Goal: Transaction & Acquisition: Purchase product/service

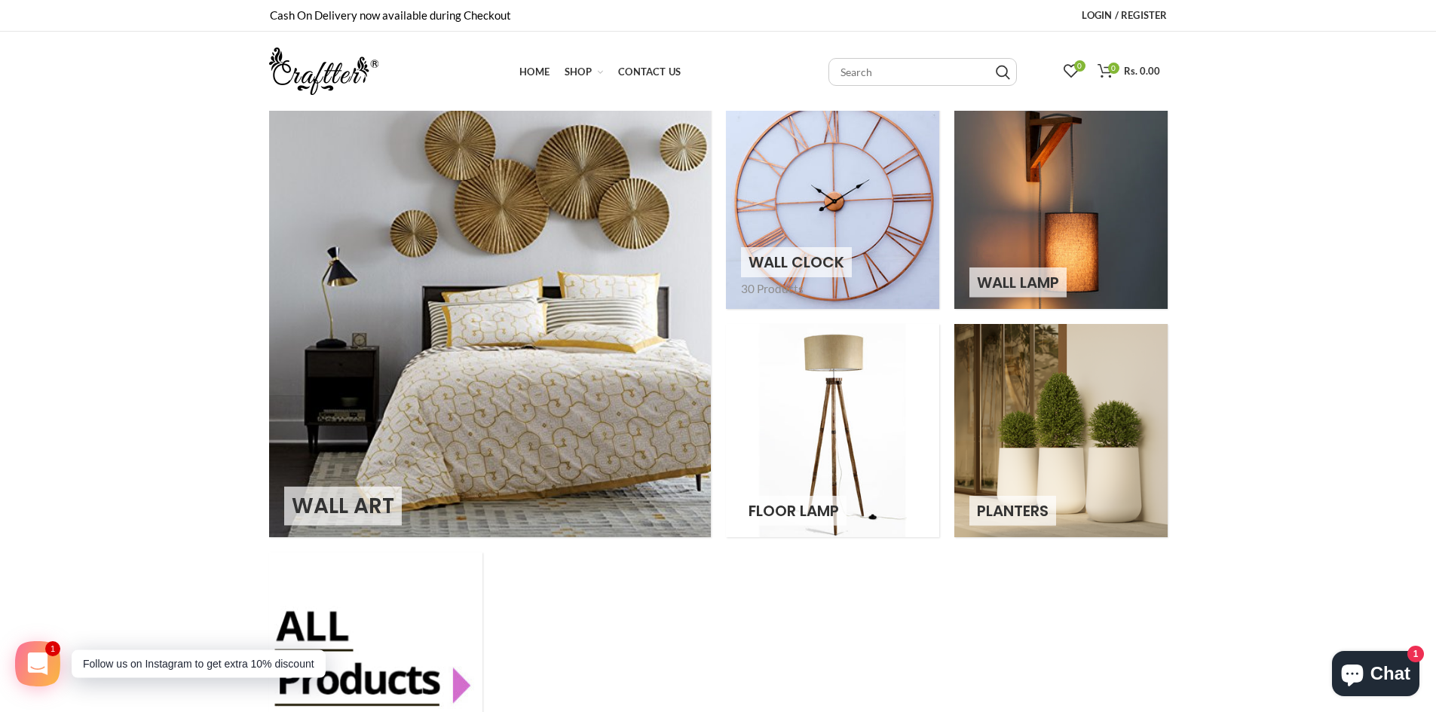
click at [857, 204] on link at bounding box center [832, 202] width 213 height 213
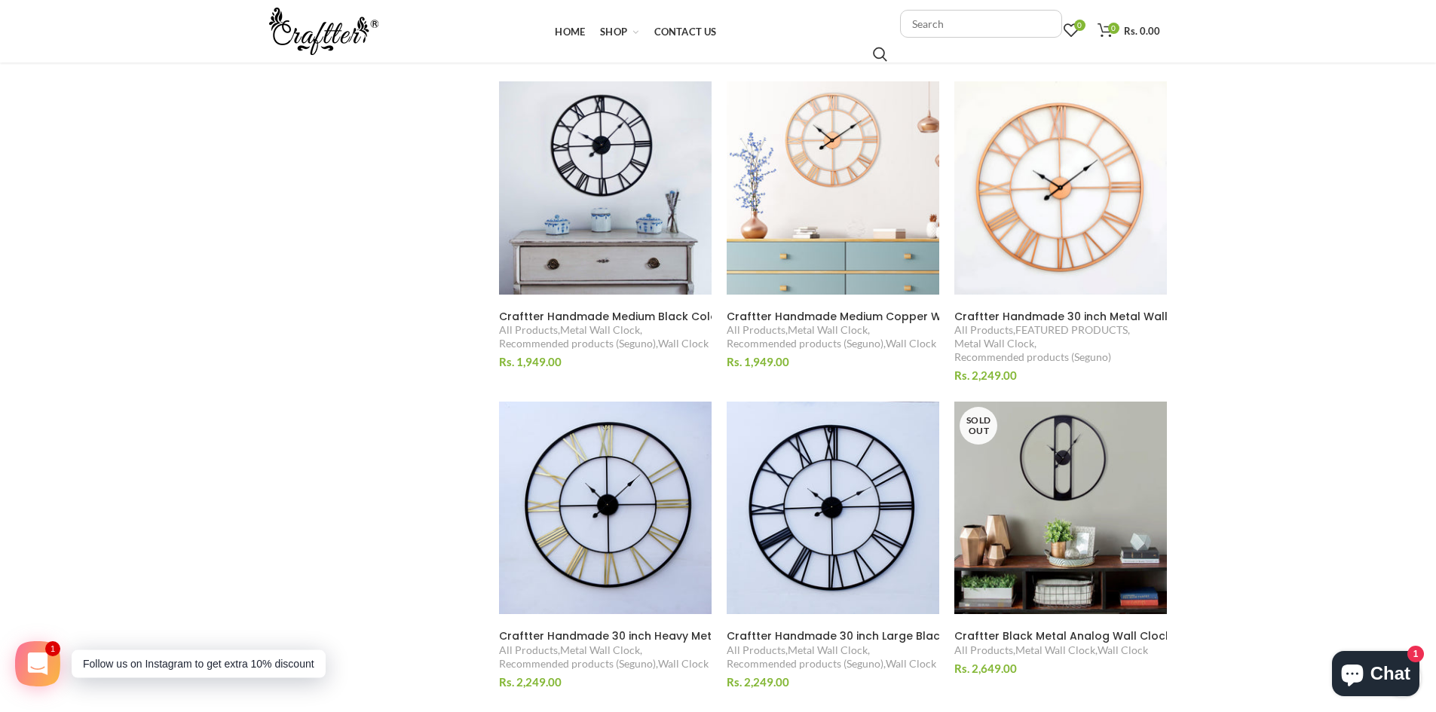
scroll to position [1508, 0]
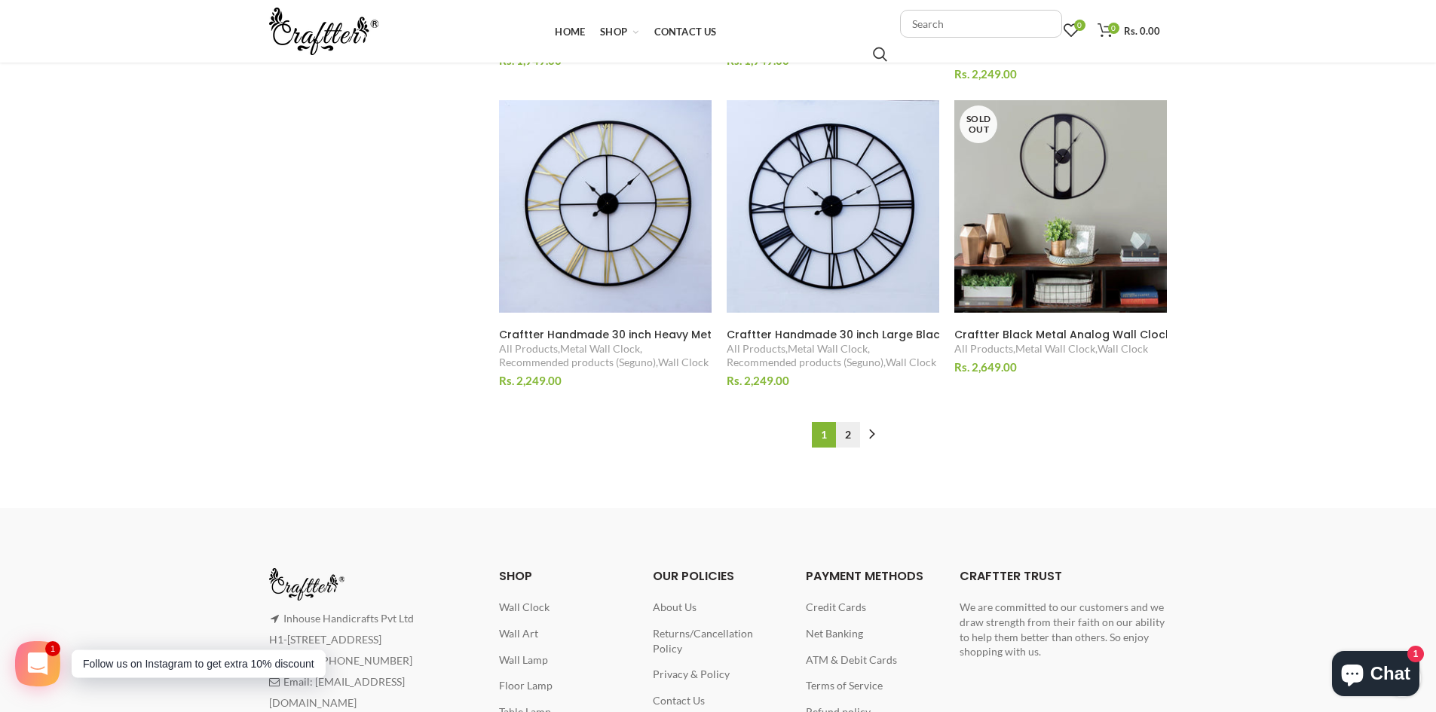
click at [849, 440] on link "2" at bounding box center [848, 435] width 24 height 26
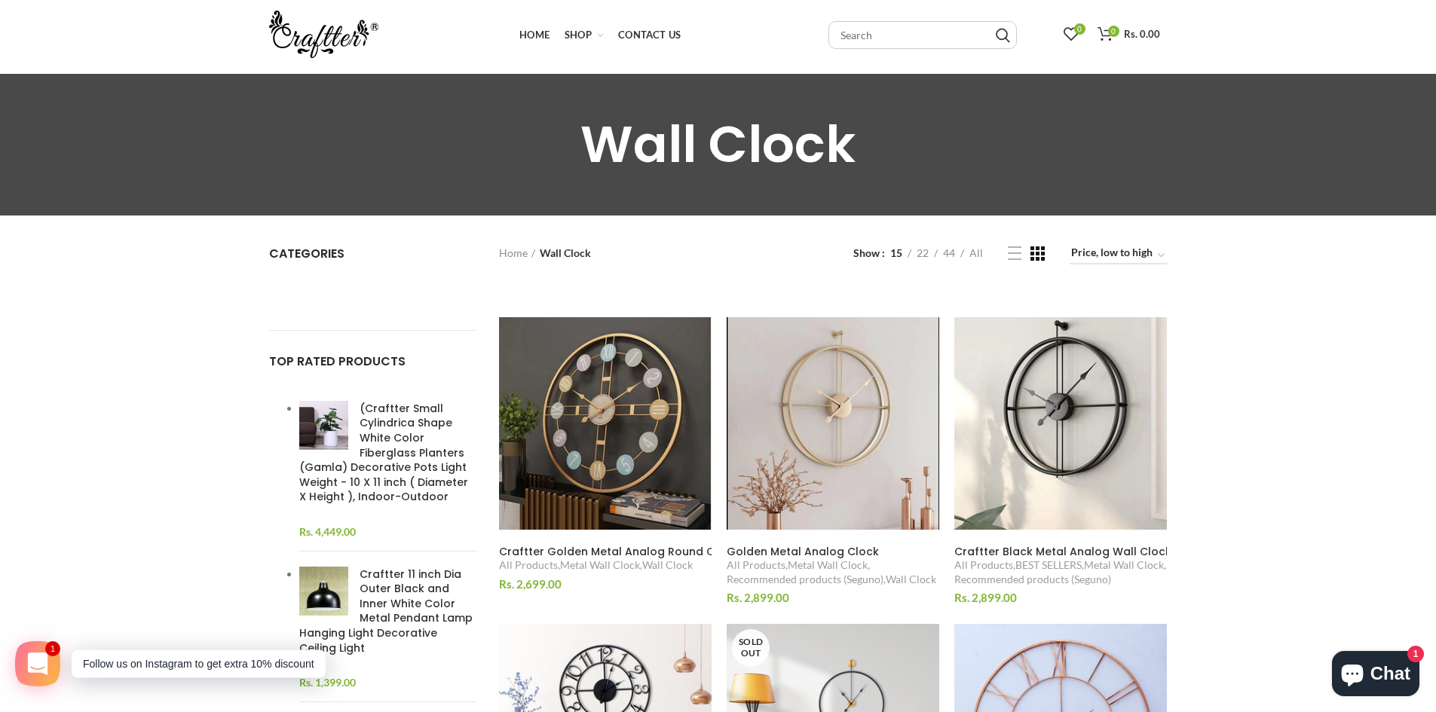
scroll to position [35, 0]
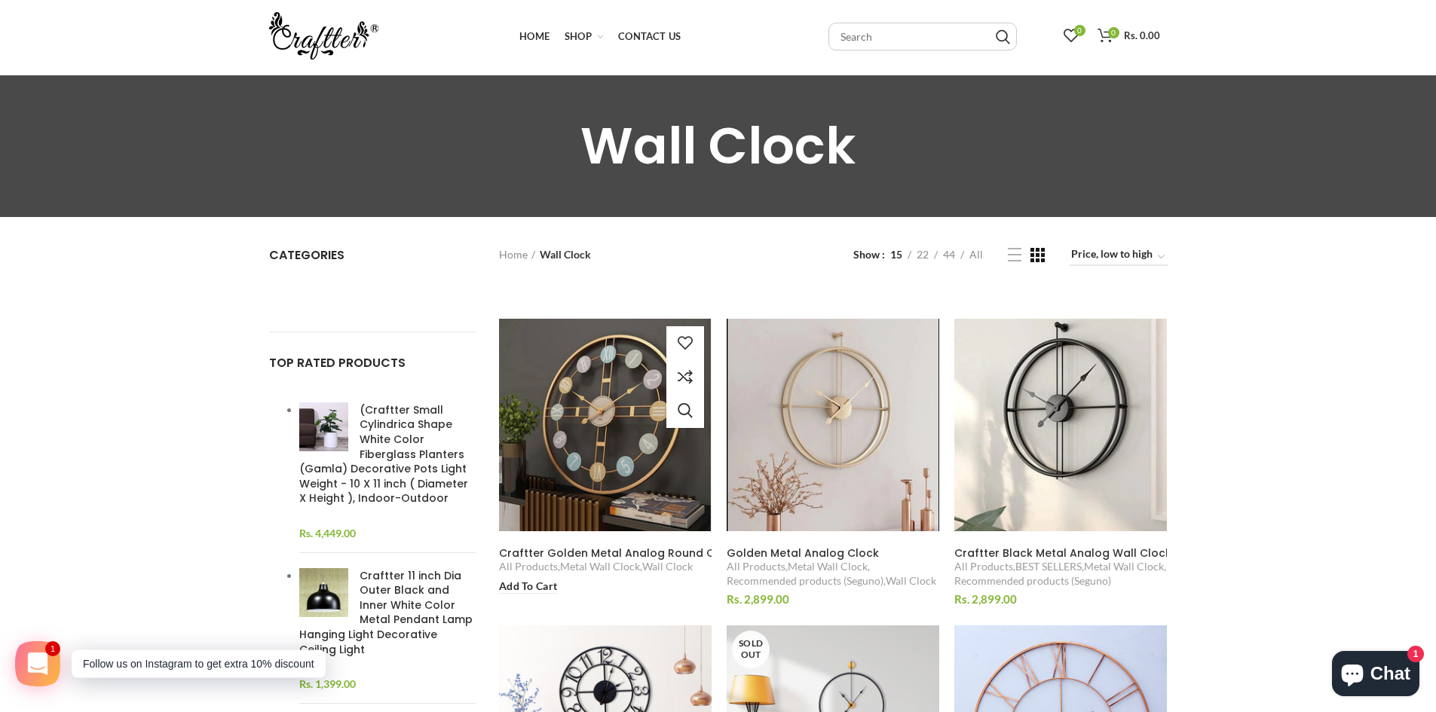
click at [568, 556] on span "Craftter Golden Metal Analog Round Clock" at bounding box center [618, 553] width 239 height 15
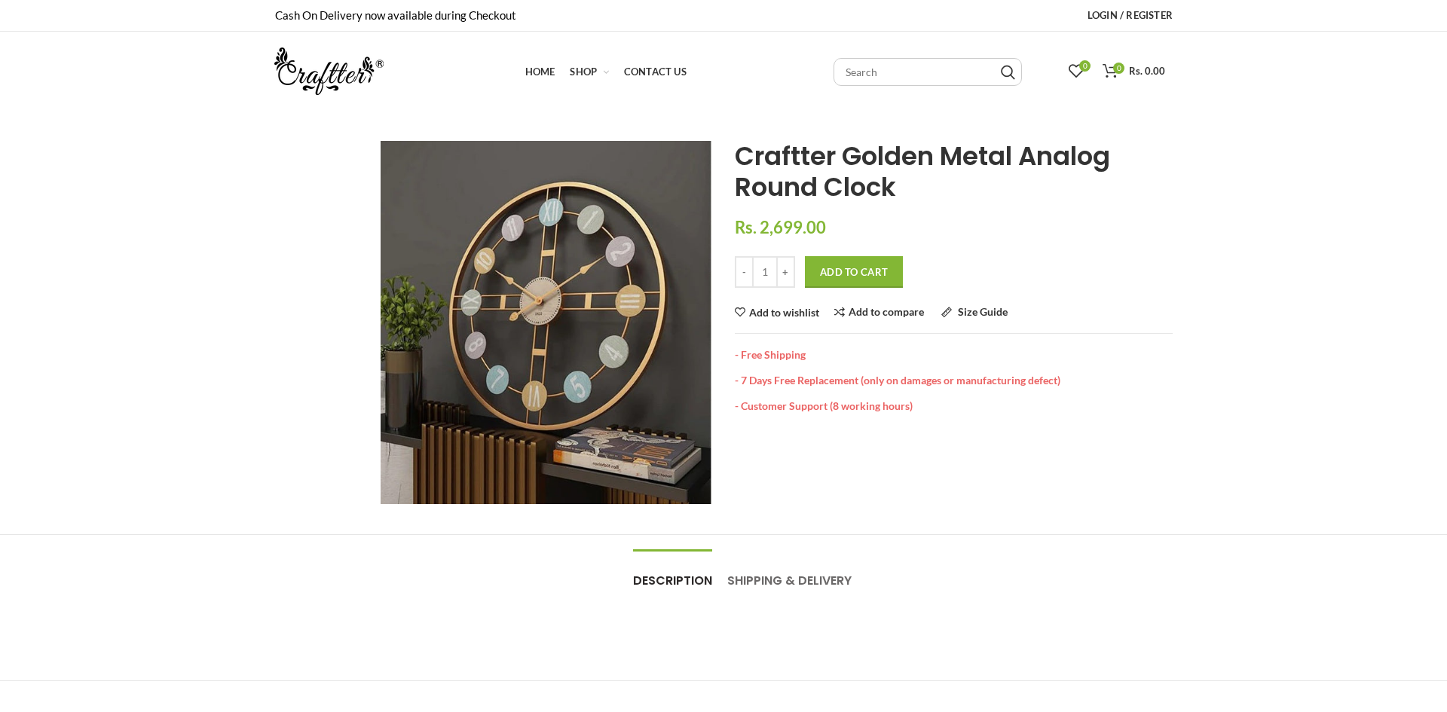
click at [854, 279] on button "Add to Cart" at bounding box center [854, 272] width 98 height 32
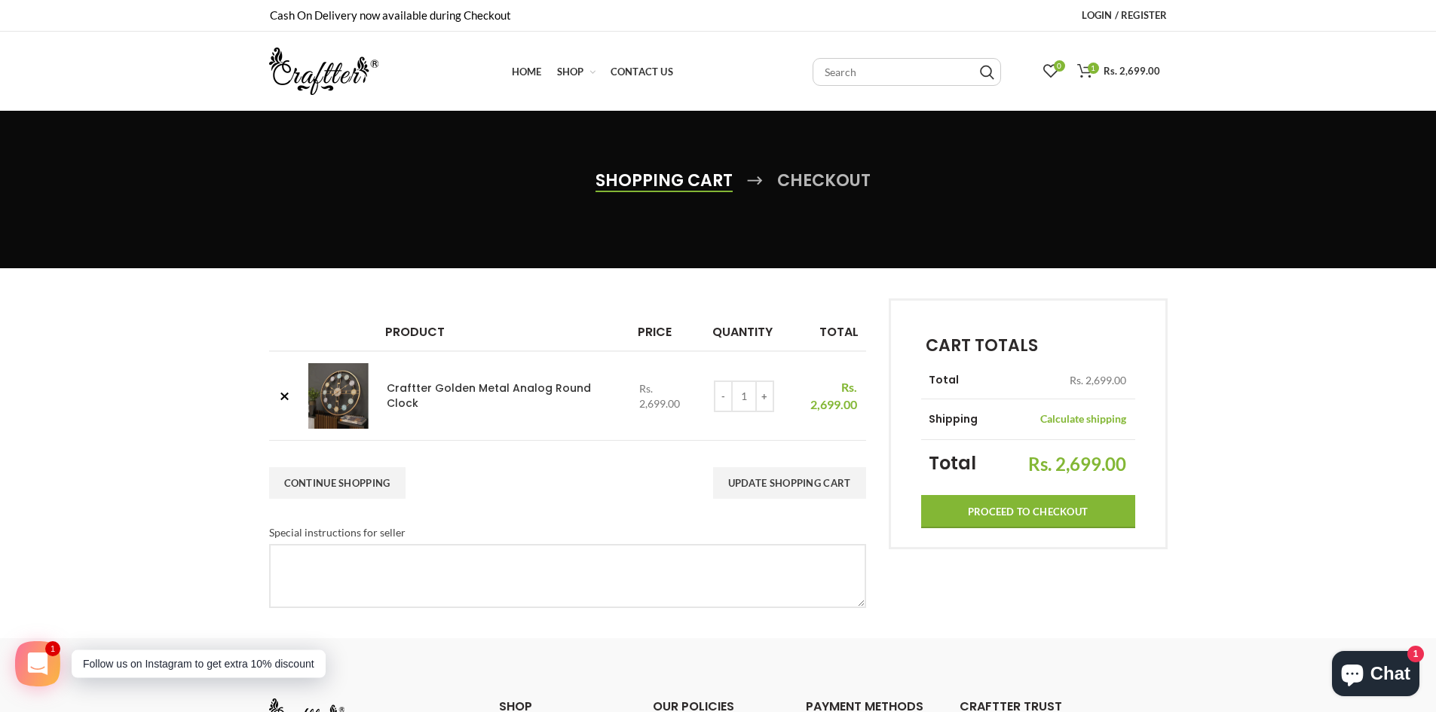
click at [1055, 510] on input "Proceed to checkout" at bounding box center [1028, 511] width 214 height 33
click at [528, 78] on link "Home Home" at bounding box center [526, 72] width 45 height 30
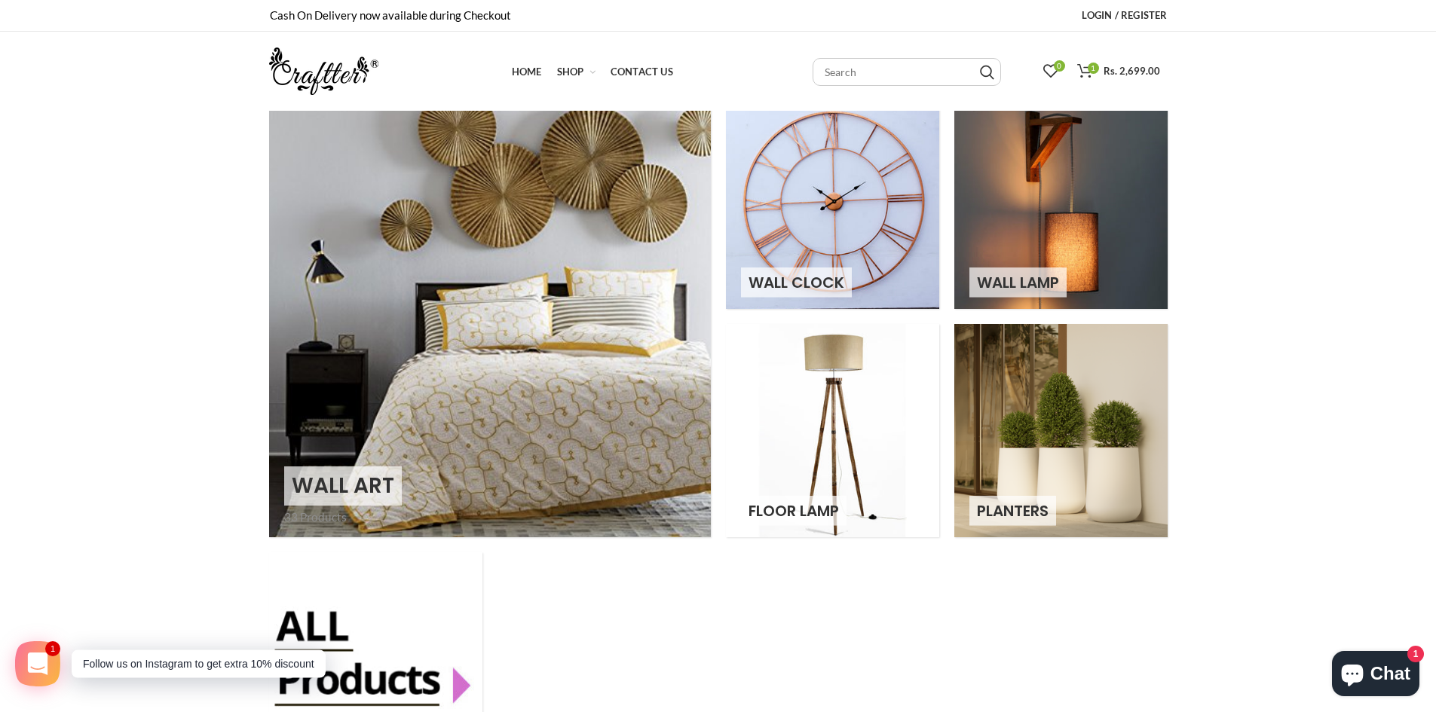
click at [572, 240] on link at bounding box center [490, 317] width 442 height 442
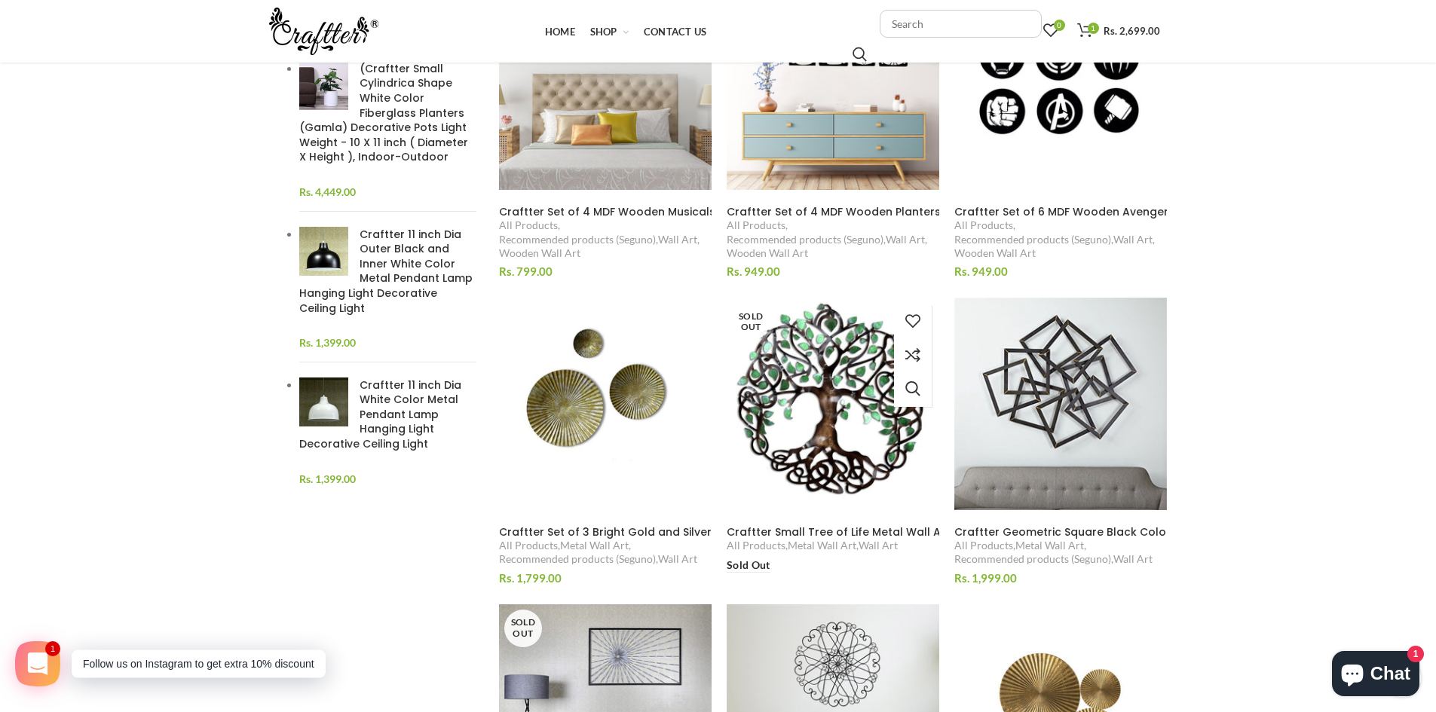
scroll to position [452, 0]
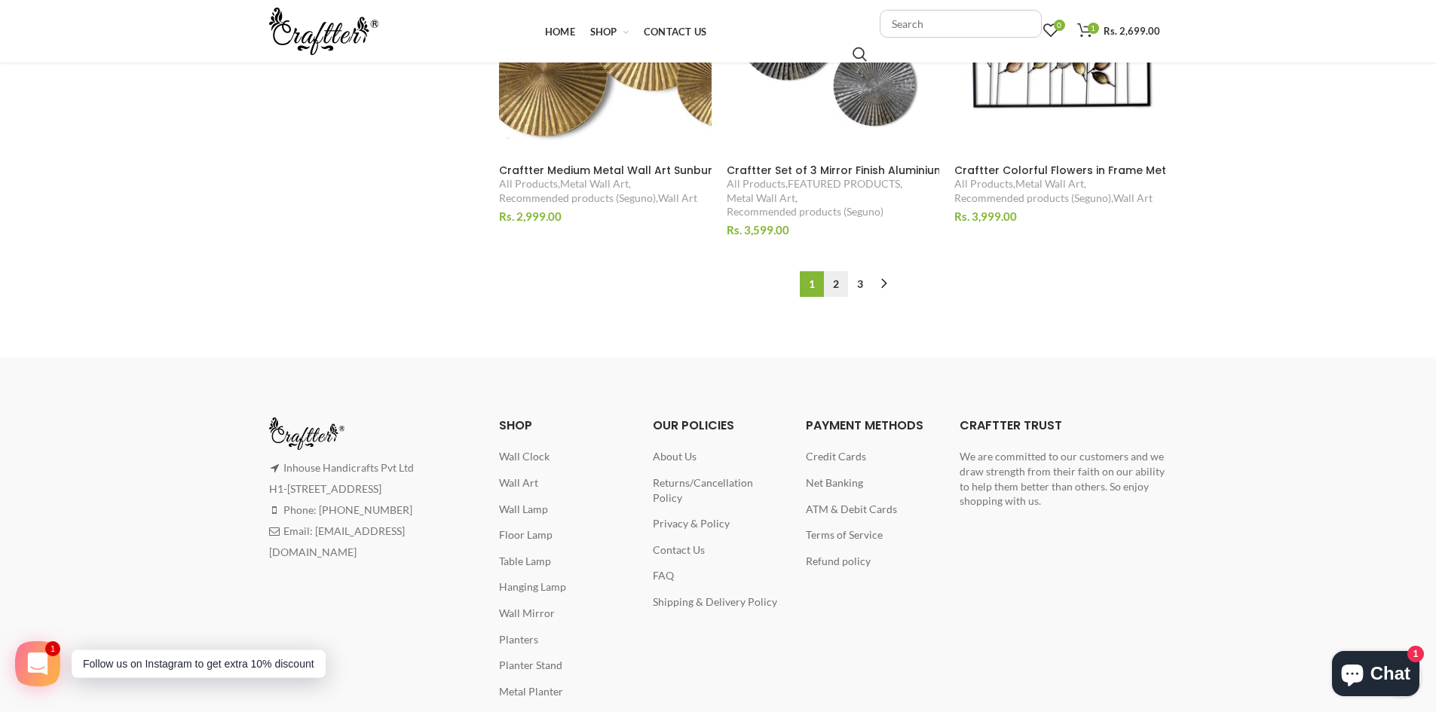
click at [837, 276] on link "2" at bounding box center [836, 284] width 24 height 26
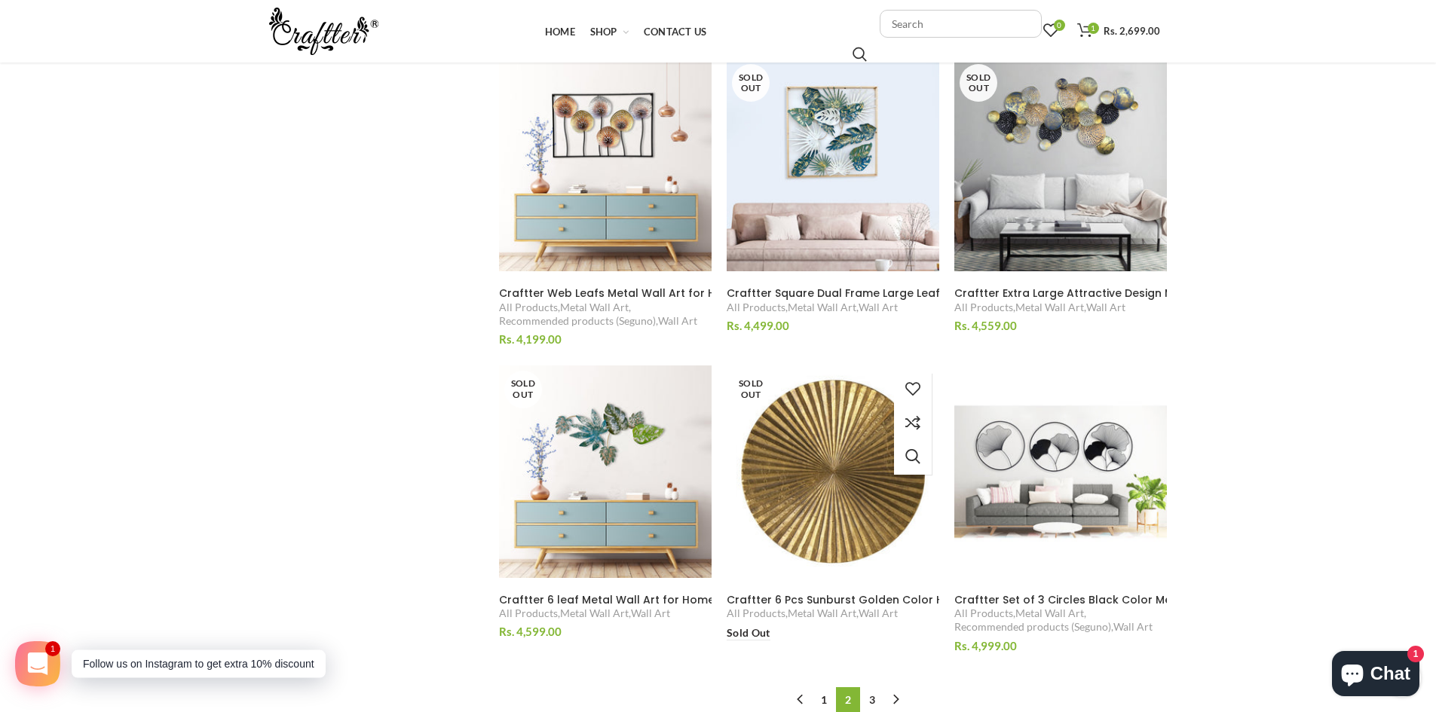
scroll to position [1317, 0]
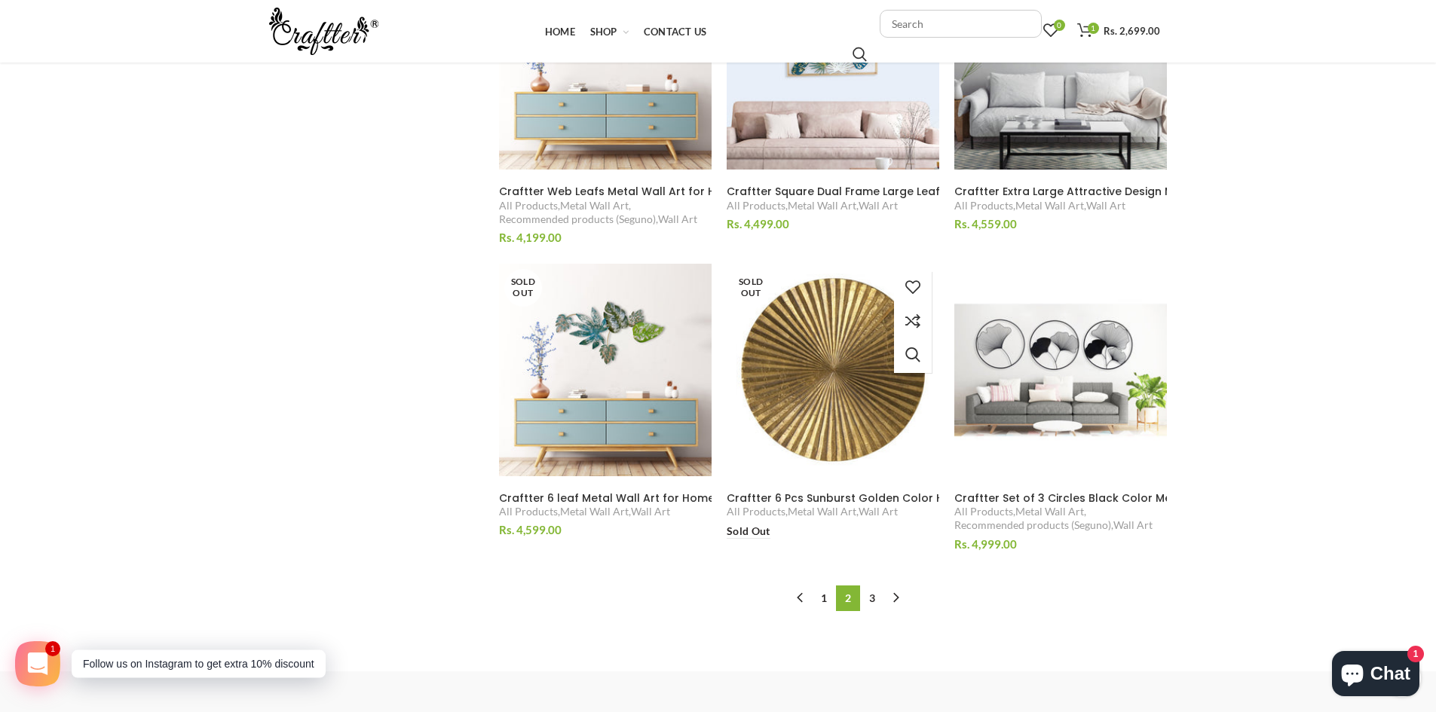
click at [831, 358] on img at bounding box center [833, 370] width 232 height 232
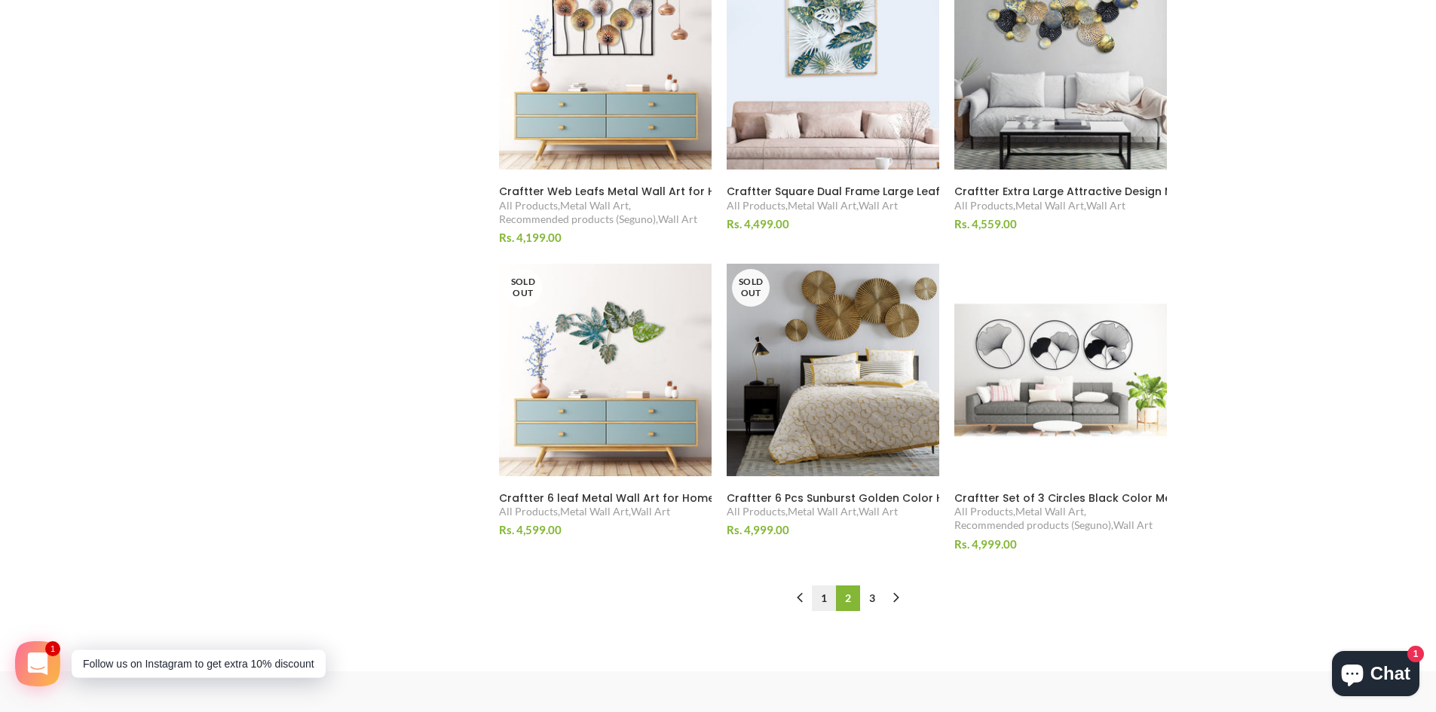
click at [826, 602] on link "1" at bounding box center [824, 599] width 24 height 26
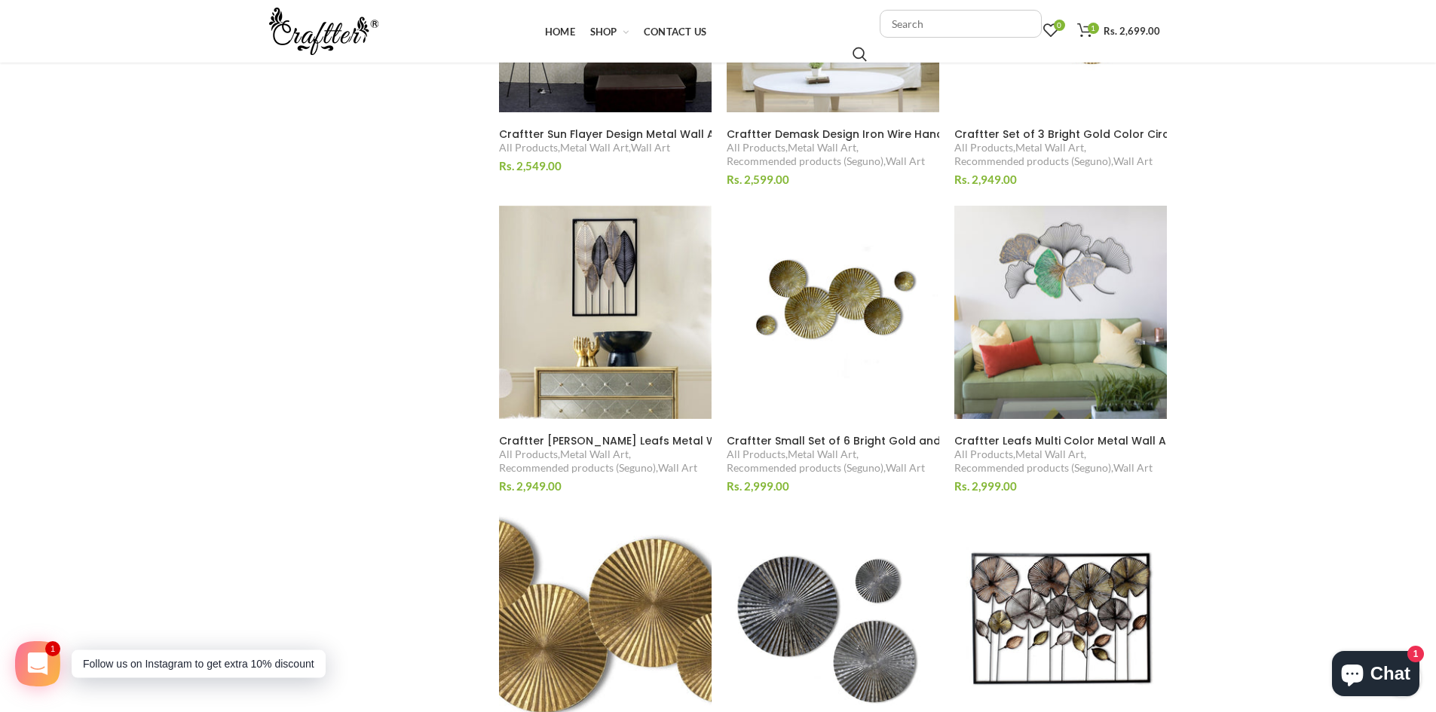
scroll to position [1091, 0]
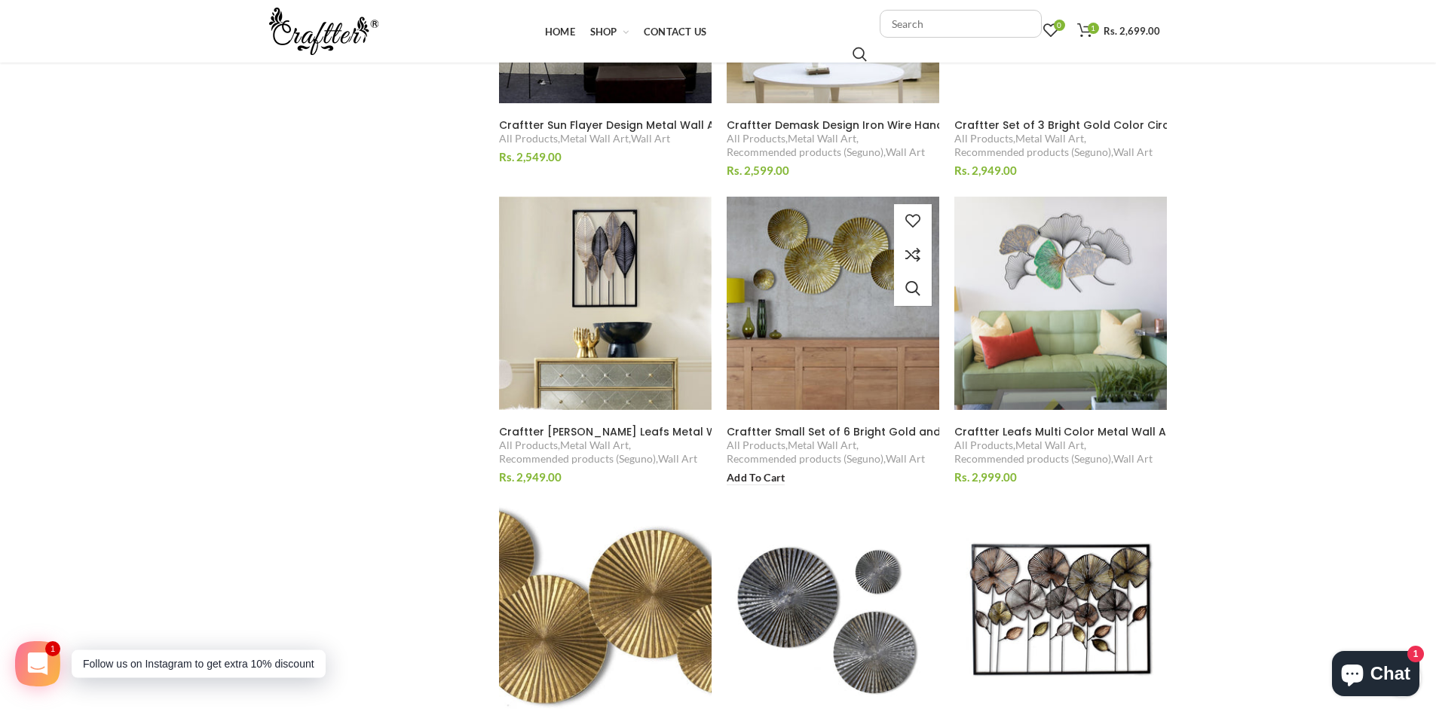
click at [798, 309] on img at bounding box center [833, 304] width 232 height 232
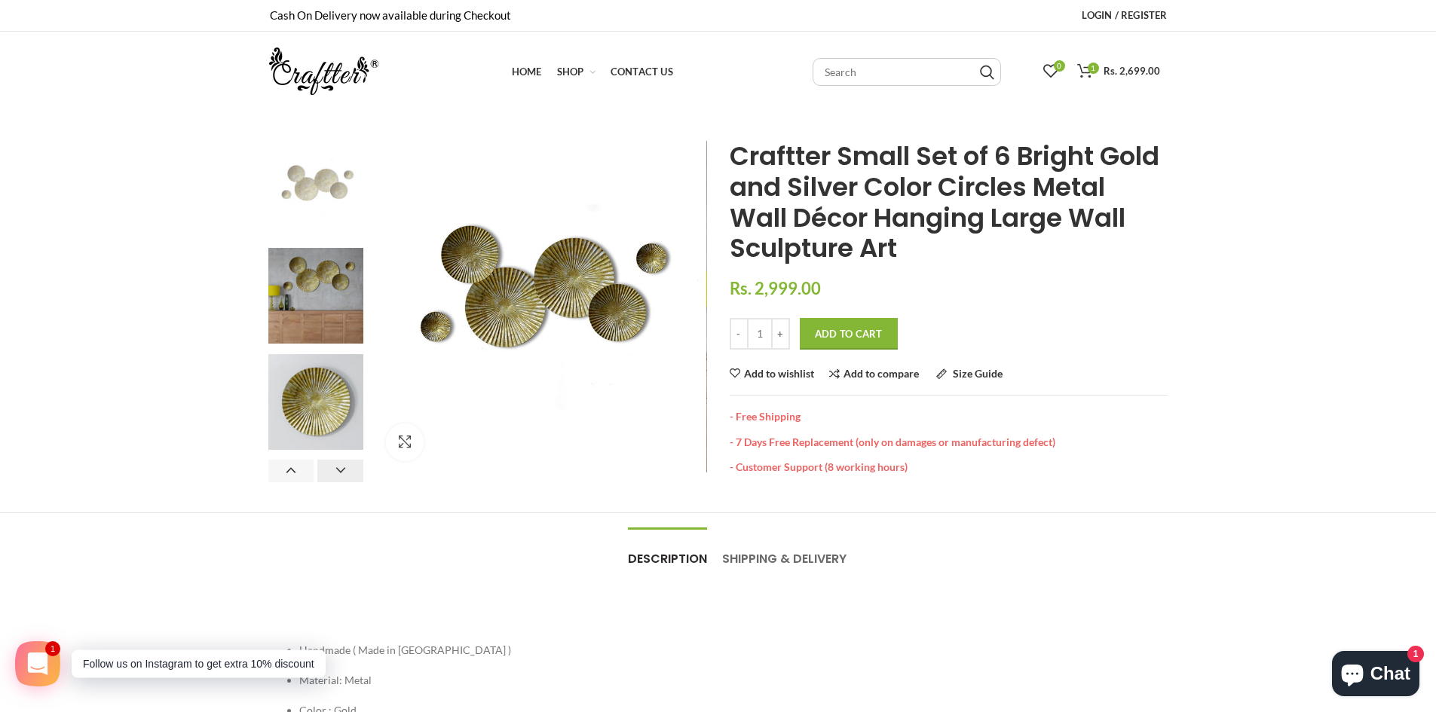
click at [346, 470] on button "Next" at bounding box center [340, 471] width 46 height 23
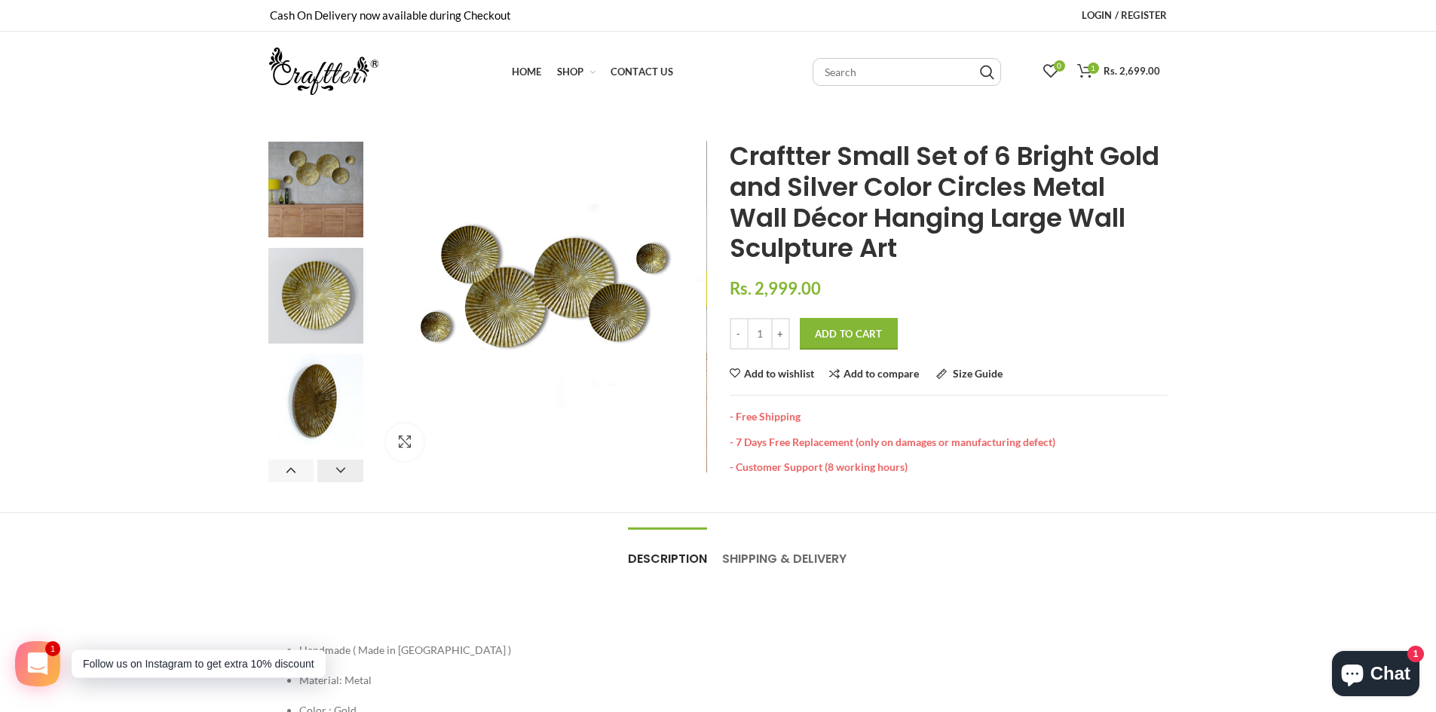
click at [346, 470] on button "Next" at bounding box center [340, 471] width 46 height 23
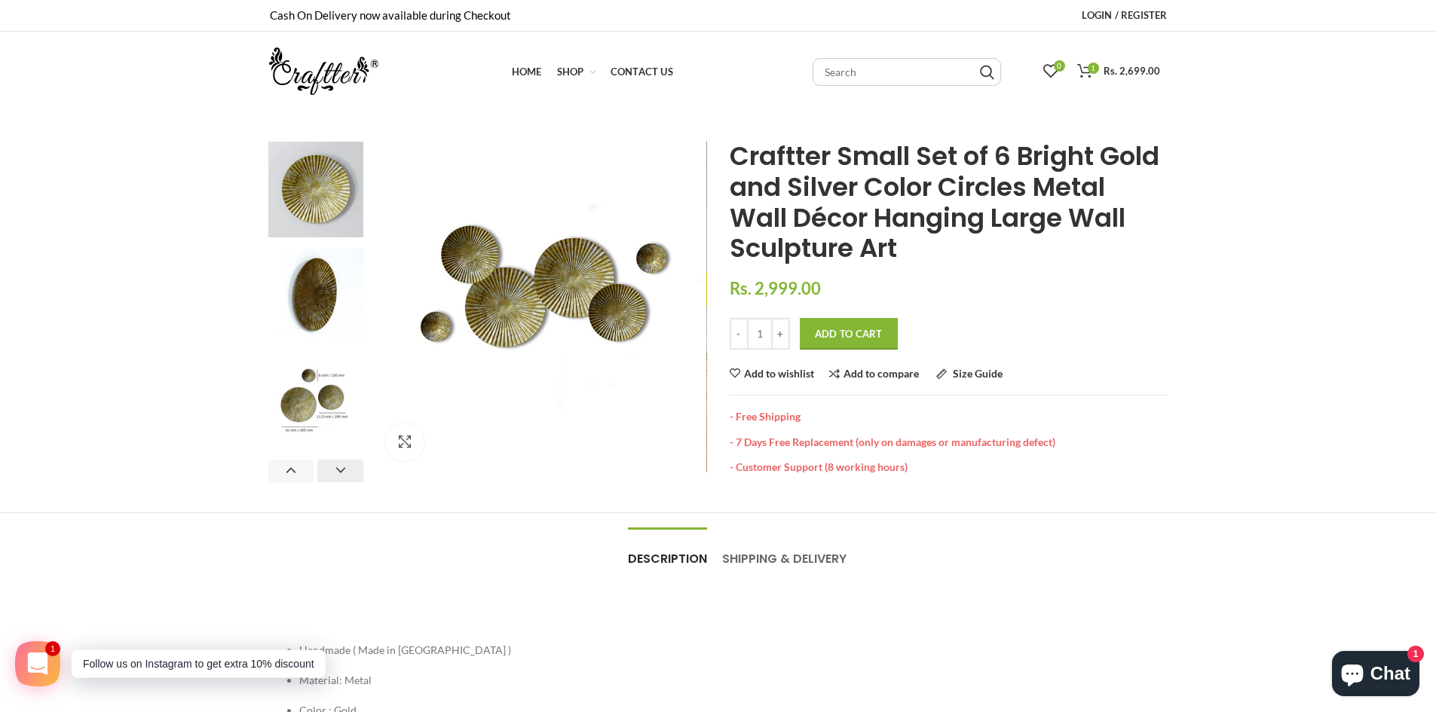
click at [346, 470] on button "Next" at bounding box center [340, 471] width 46 height 23
click at [329, 402] on img at bounding box center [316, 403] width 96 height 96
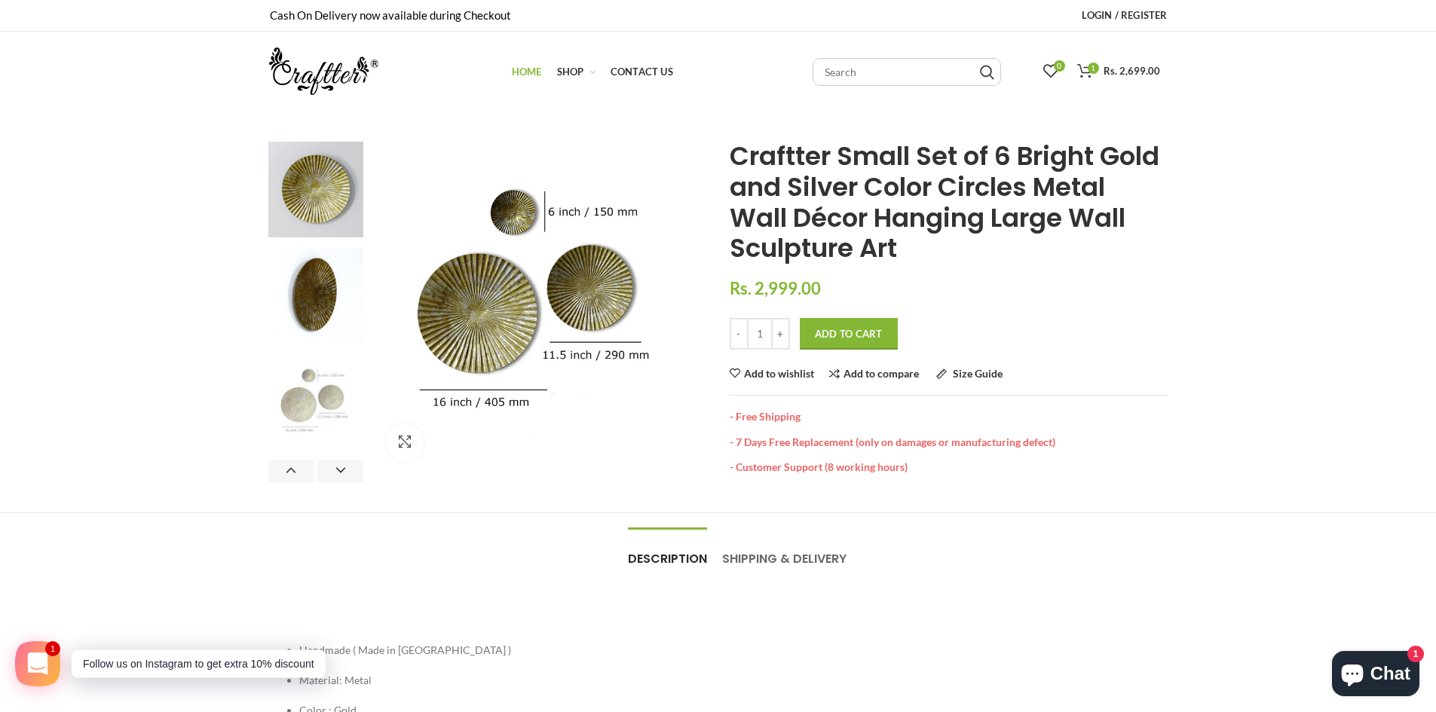
click at [525, 73] on span "Home" at bounding box center [527, 72] width 30 height 12
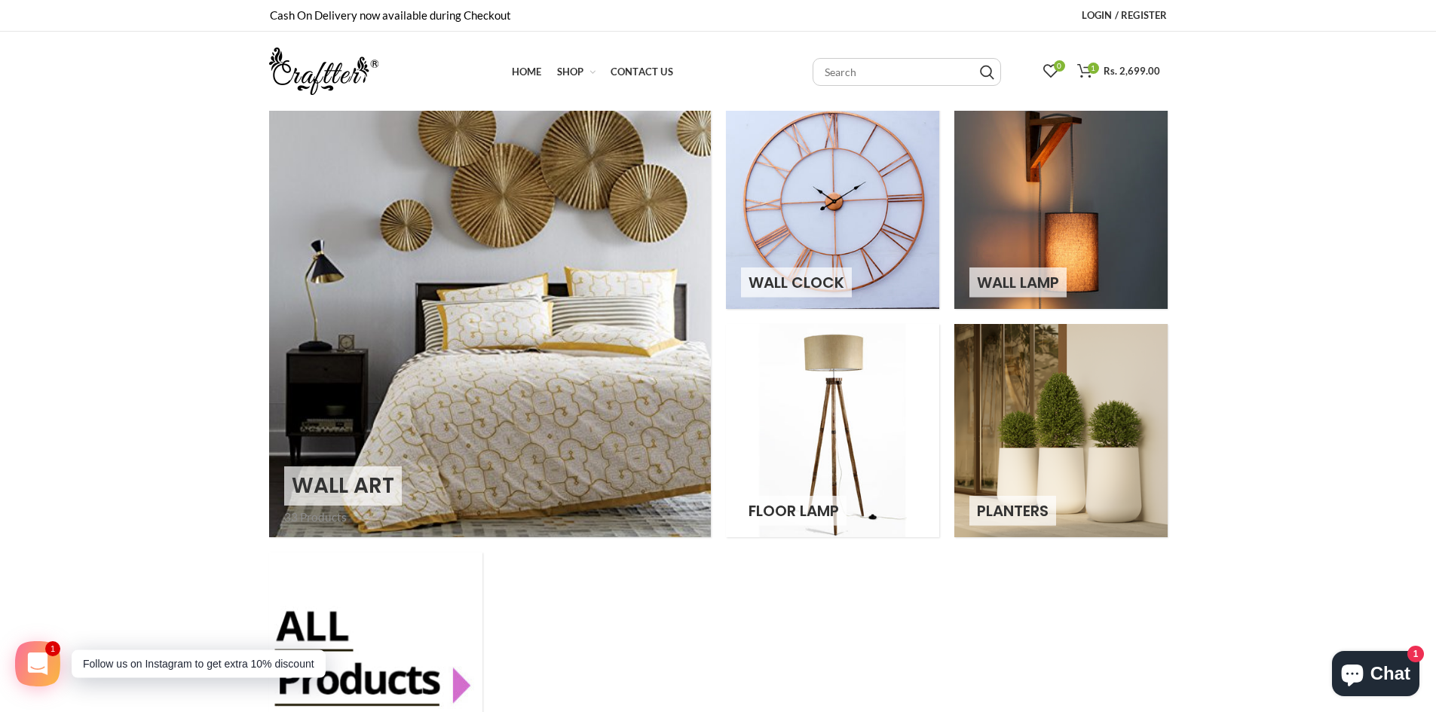
click at [599, 335] on link at bounding box center [490, 317] width 442 height 442
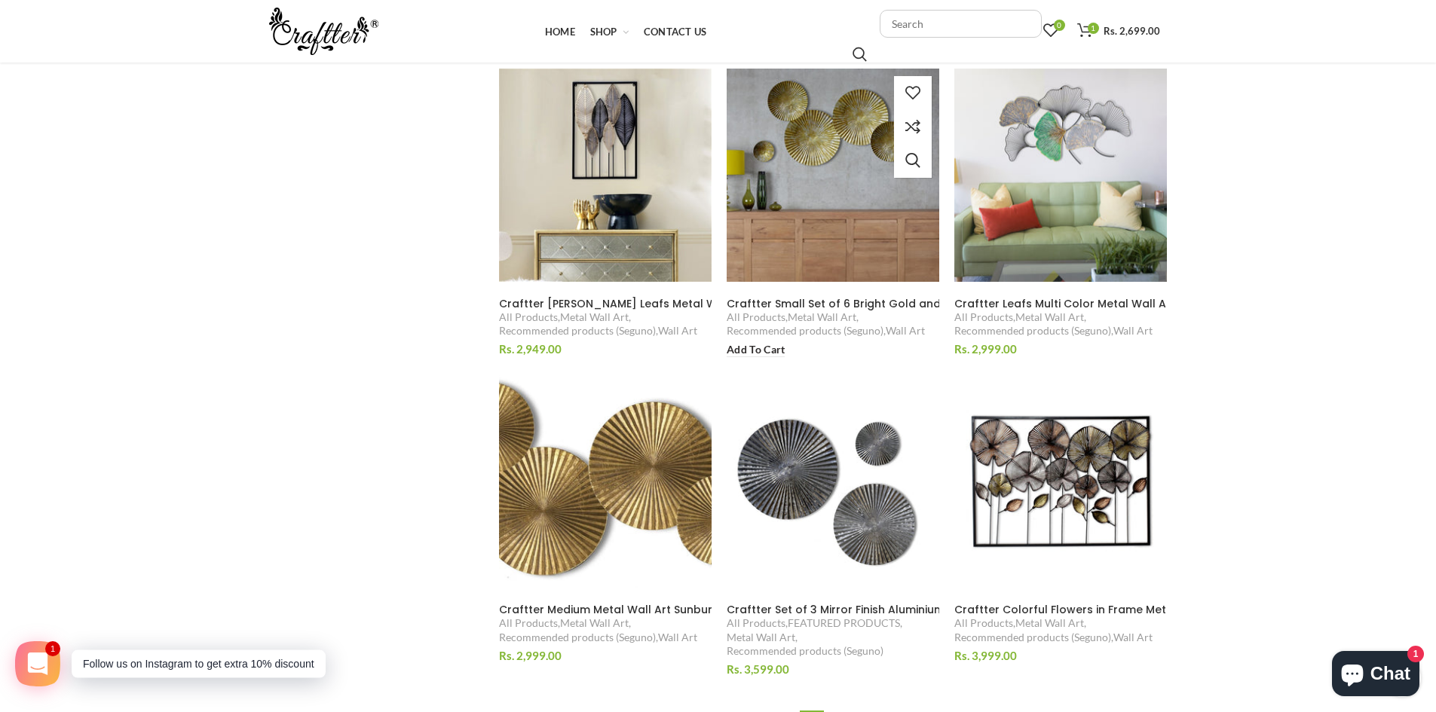
scroll to position [1357, 0]
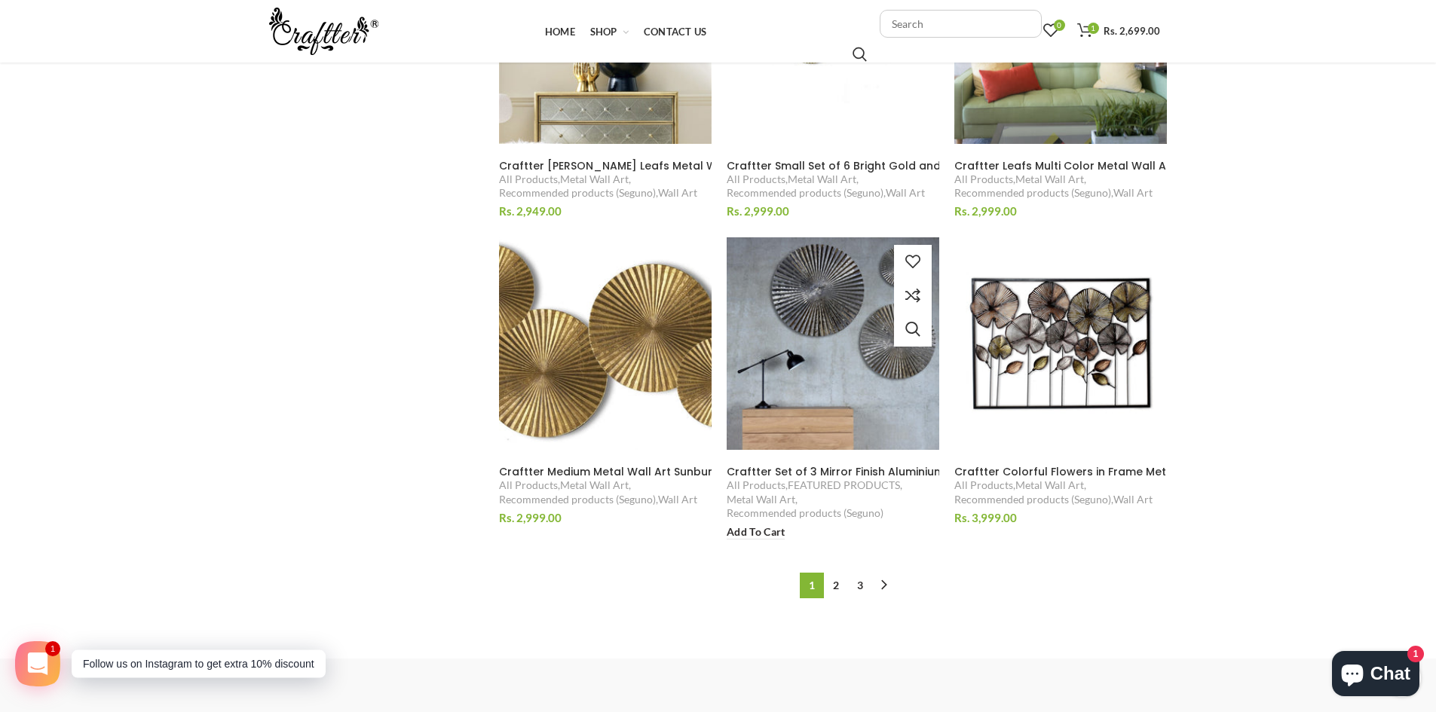
click at [822, 321] on img at bounding box center [833, 344] width 232 height 232
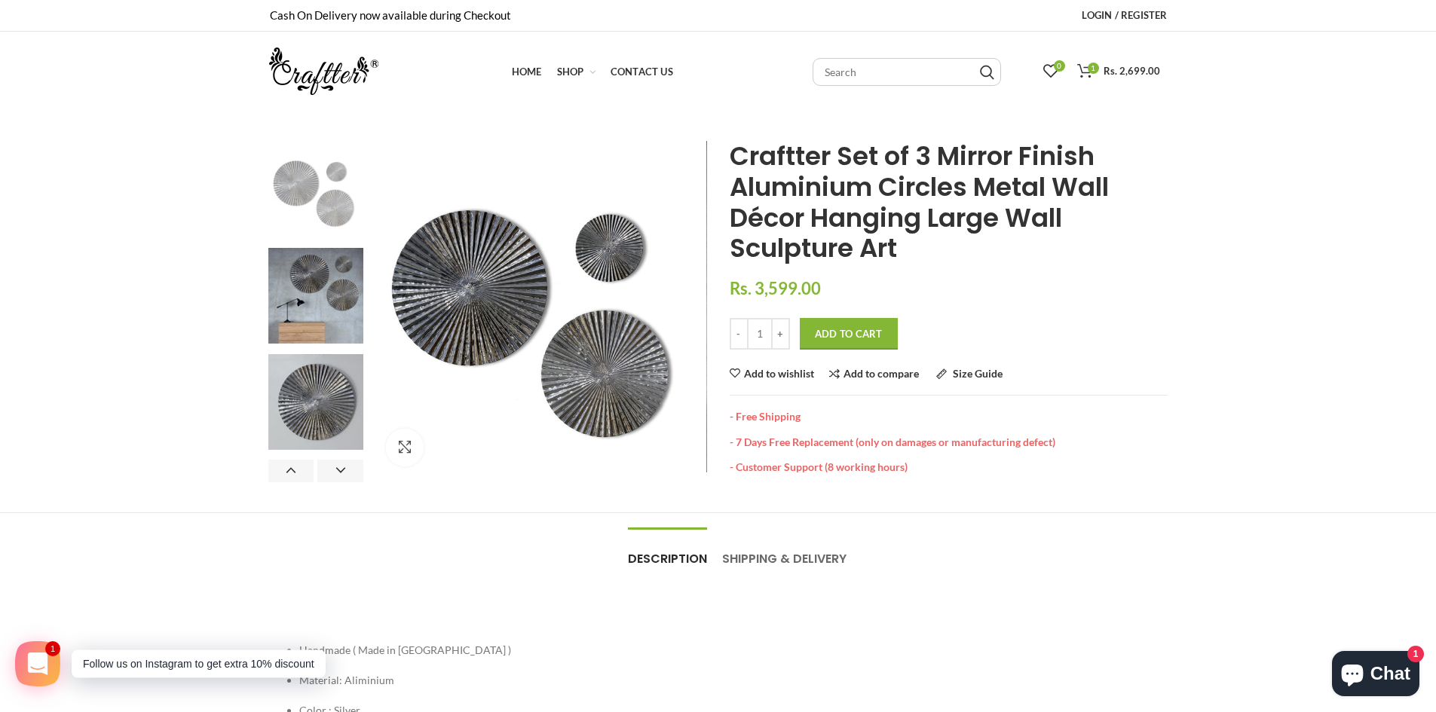
click at [317, 213] on img at bounding box center [316, 189] width 96 height 96
click at [319, 387] on img at bounding box center [316, 402] width 96 height 96
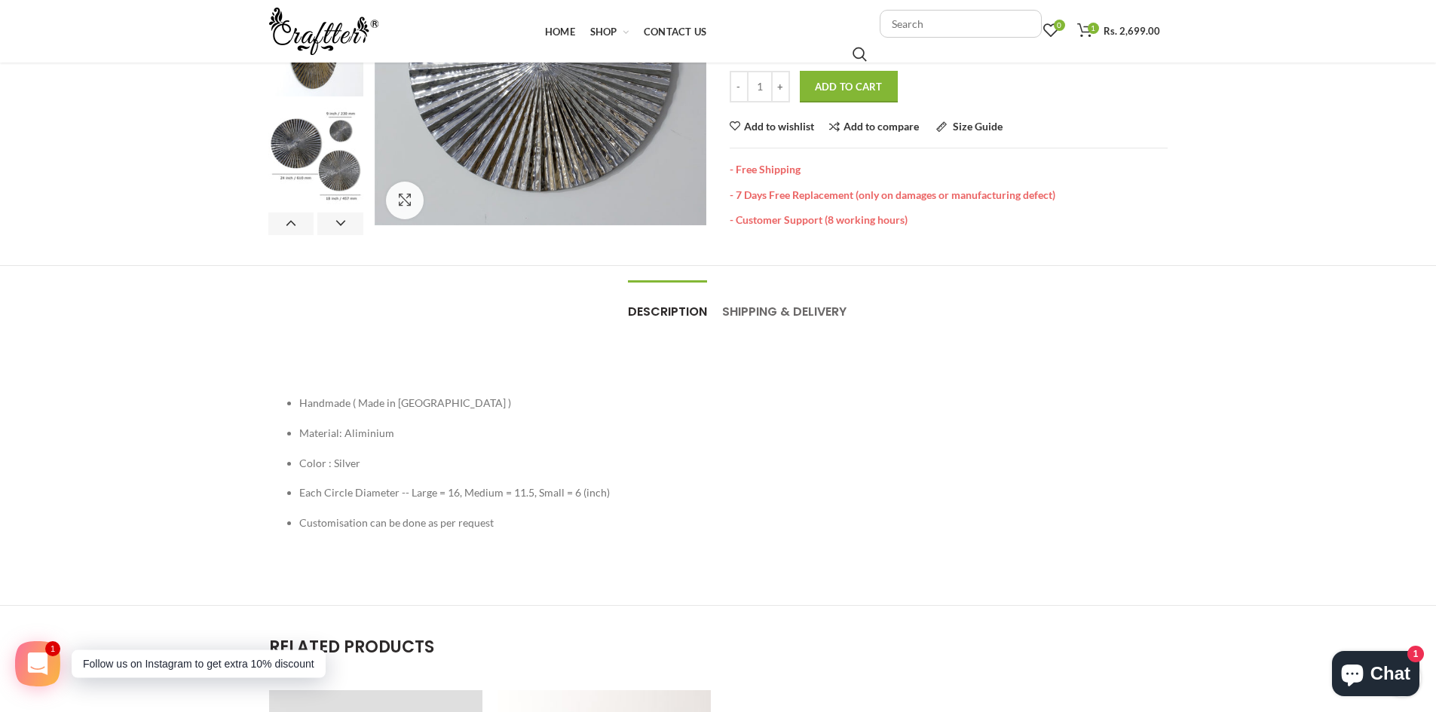
scroll to position [302, 0]
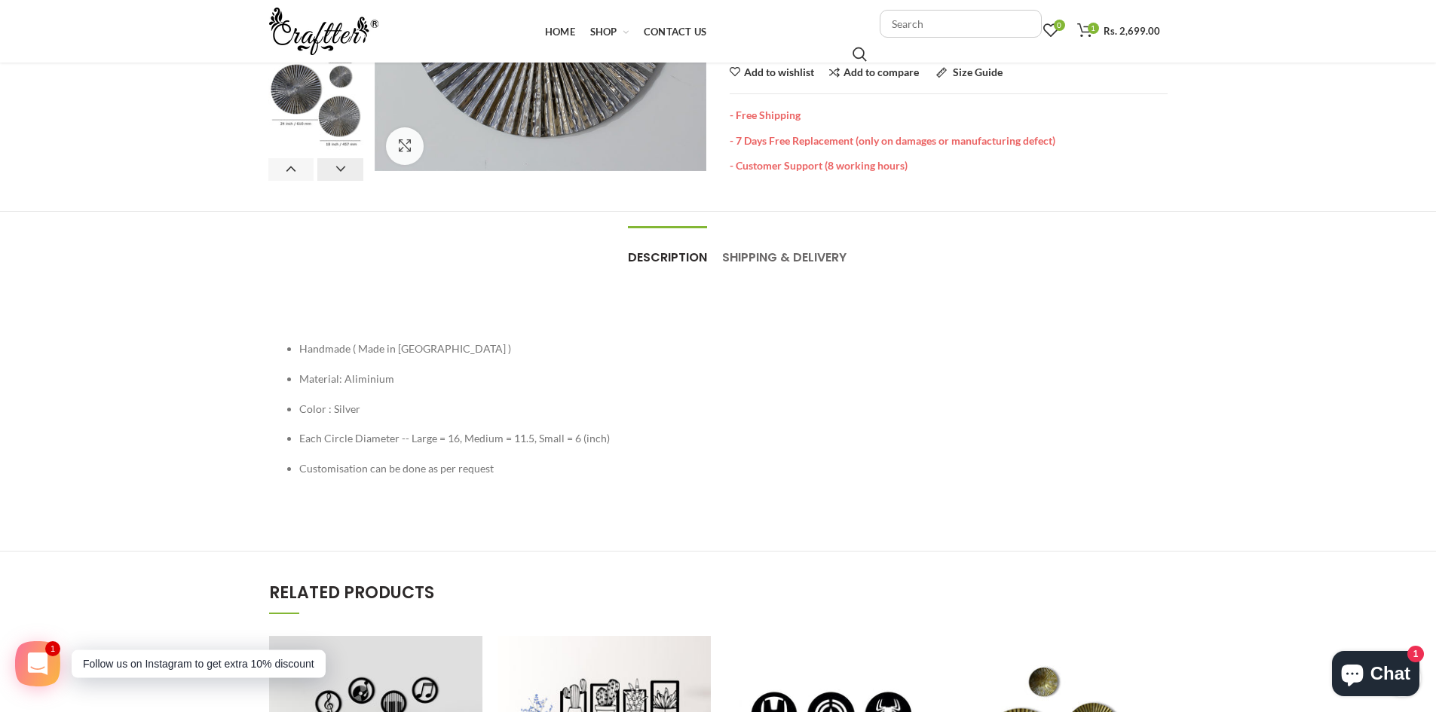
click at [341, 170] on button "Next" at bounding box center [340, 169] width 46 height 23
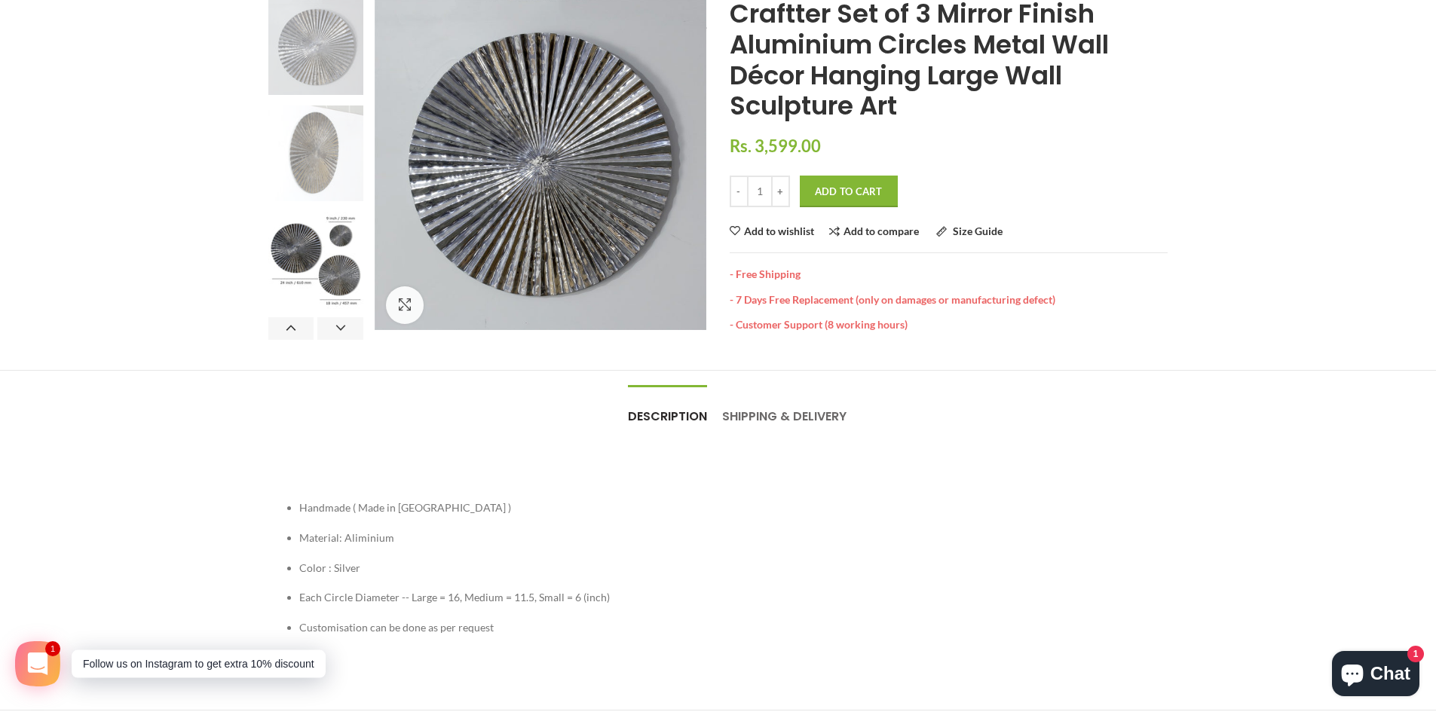
scroll to position [0, 0]
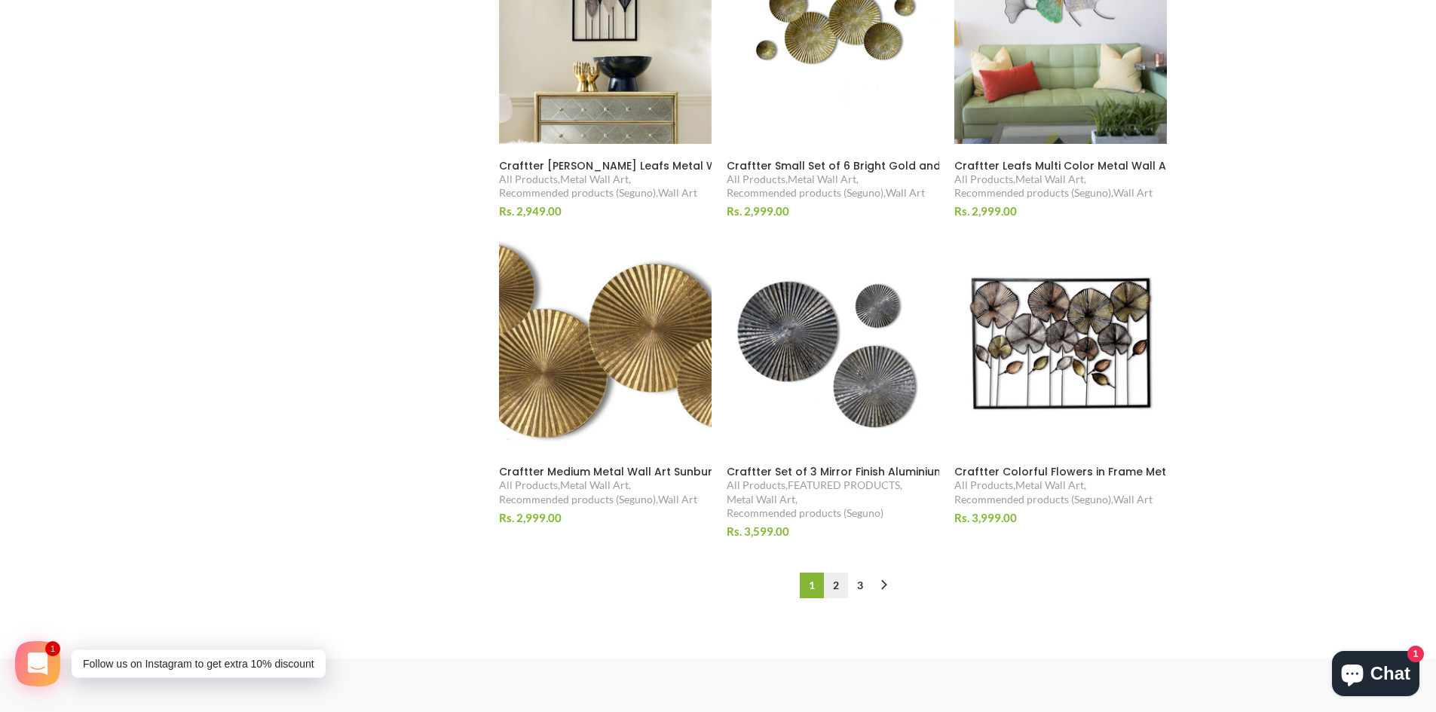
click at [831, 580] on link "2" at bounding box center [836, 586] width 24 height 26
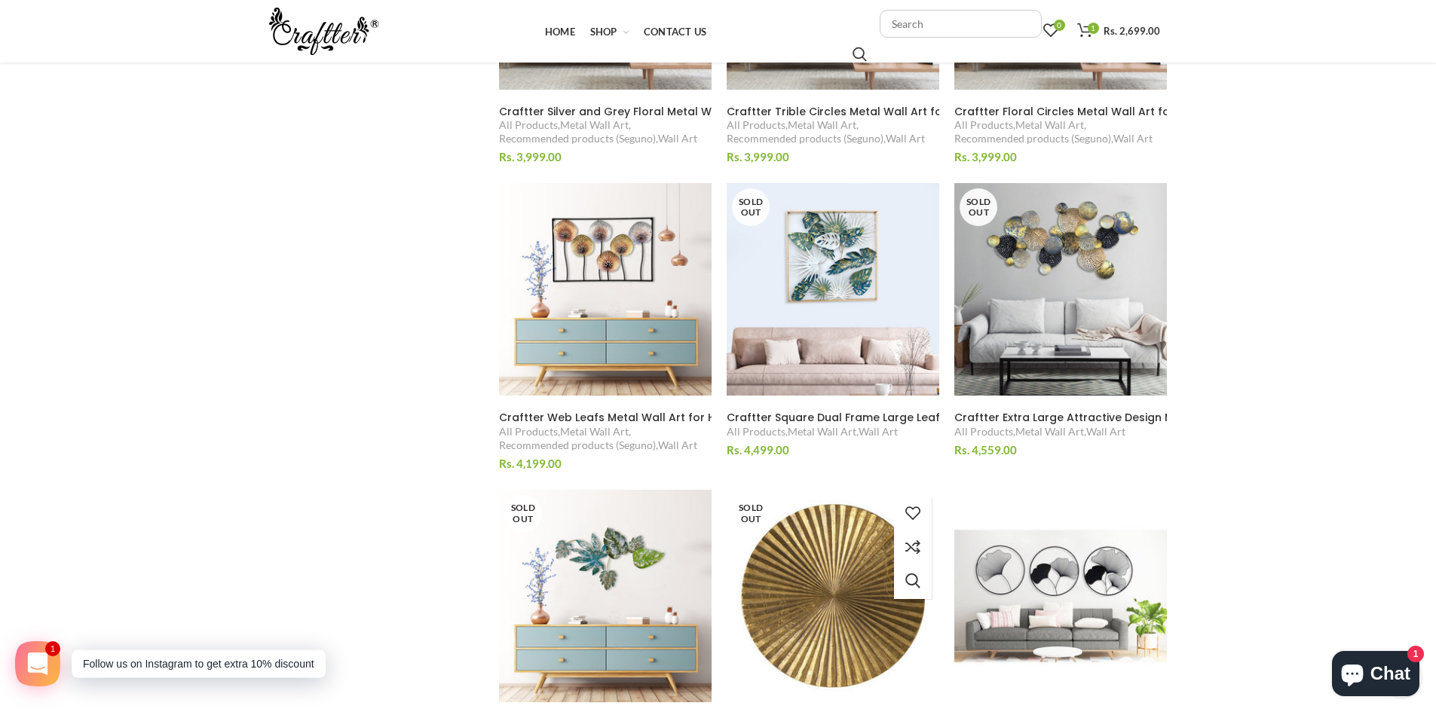
scroll to position [1392, 0]
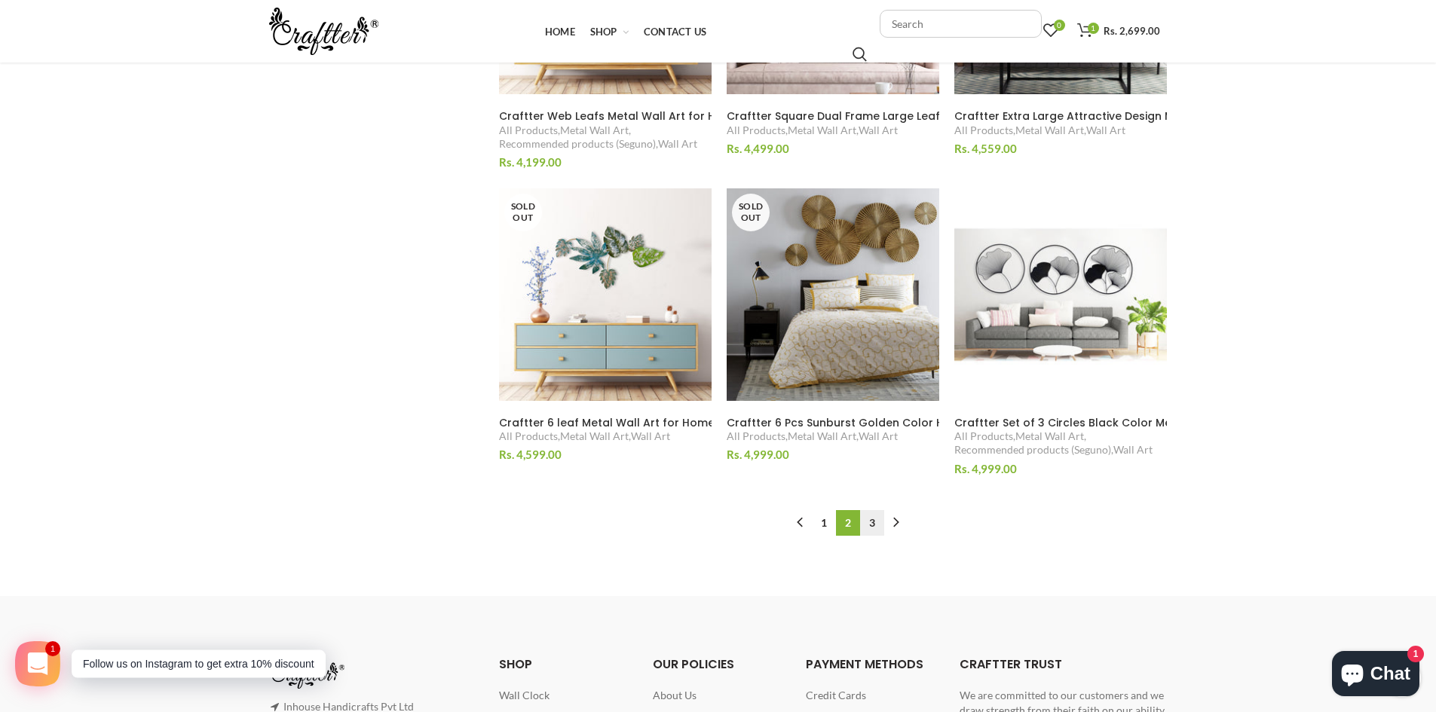
click at [875, 530] on link "3" at bounding box center [872, 523] width 24 height 26
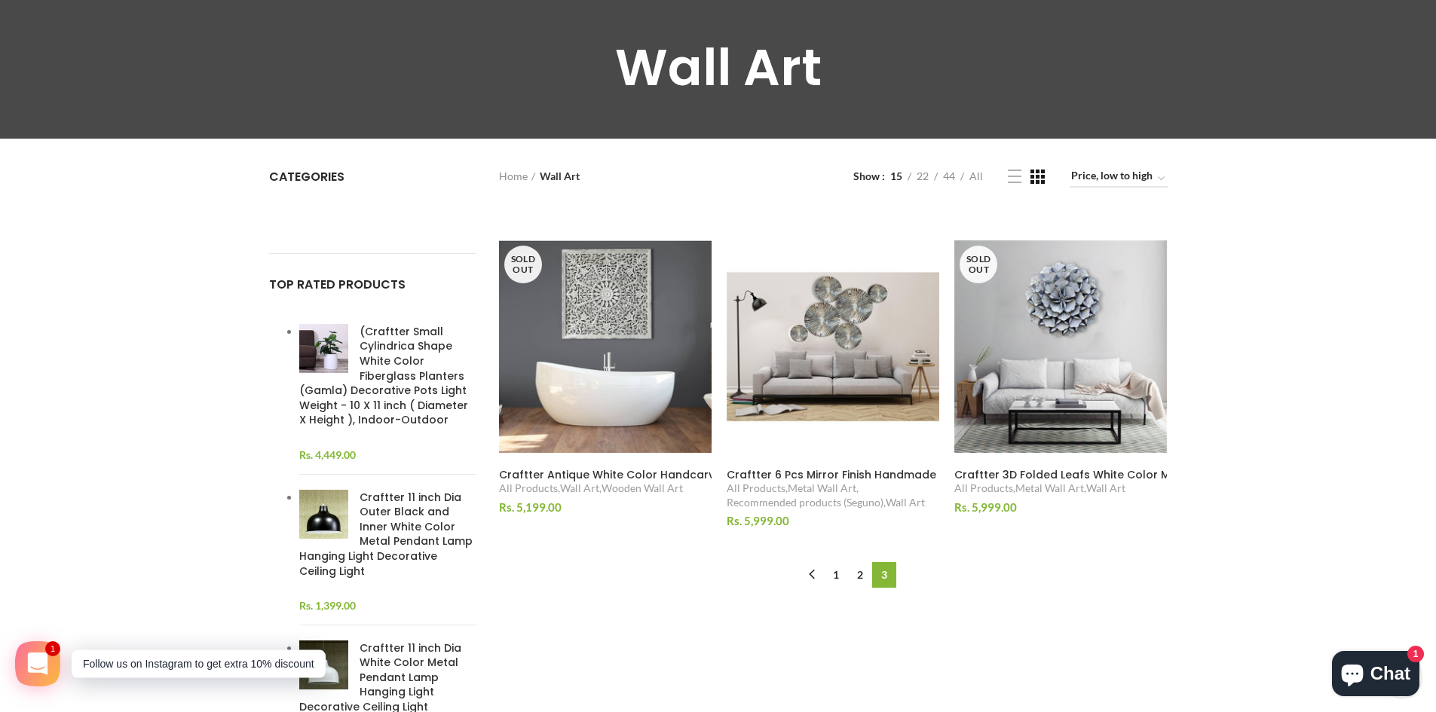
scroll to position [35, 0]
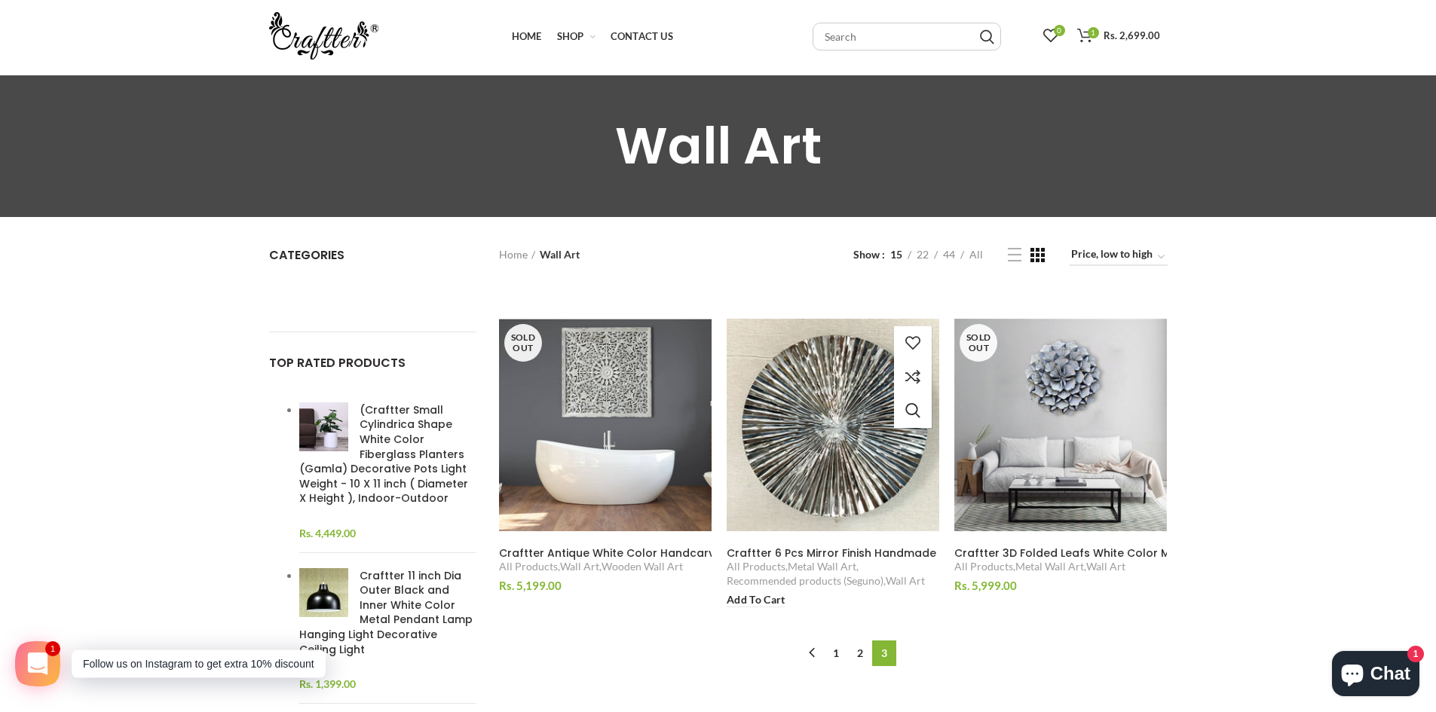
click at [822, 416] on img at bounding box center [833, 425] width 232 height 232
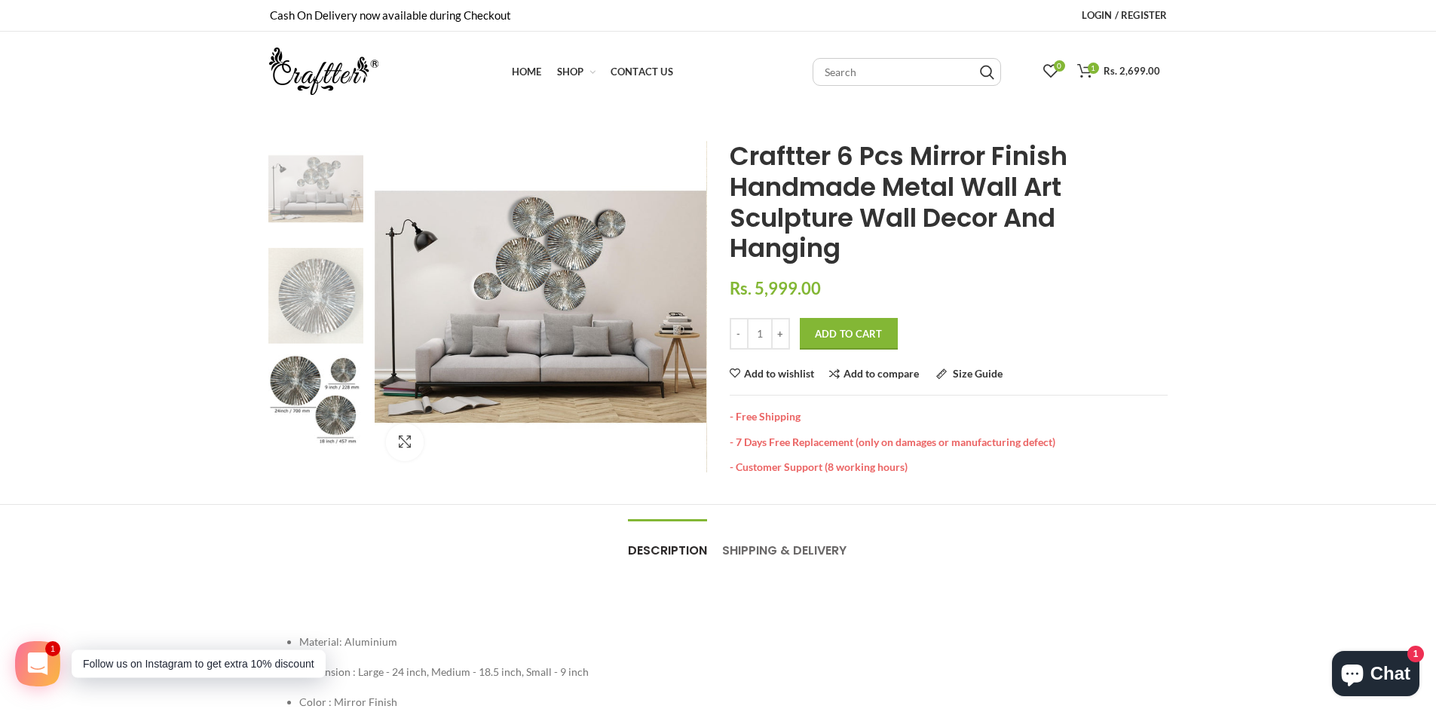
click at [333, 314] on img at bounding box center [316, 296] width 96 height 96
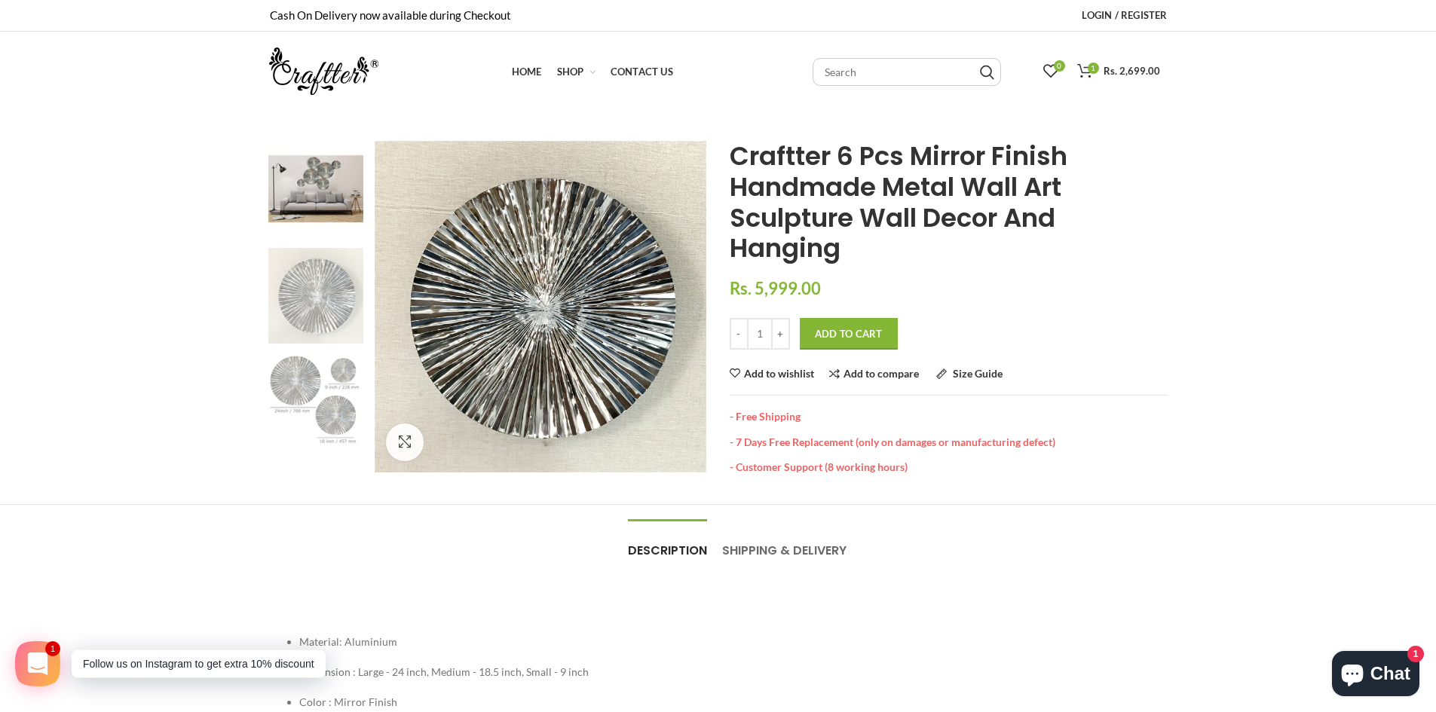
click at [338, 391] on img at bounding box center [316, 401] width 96 height 94
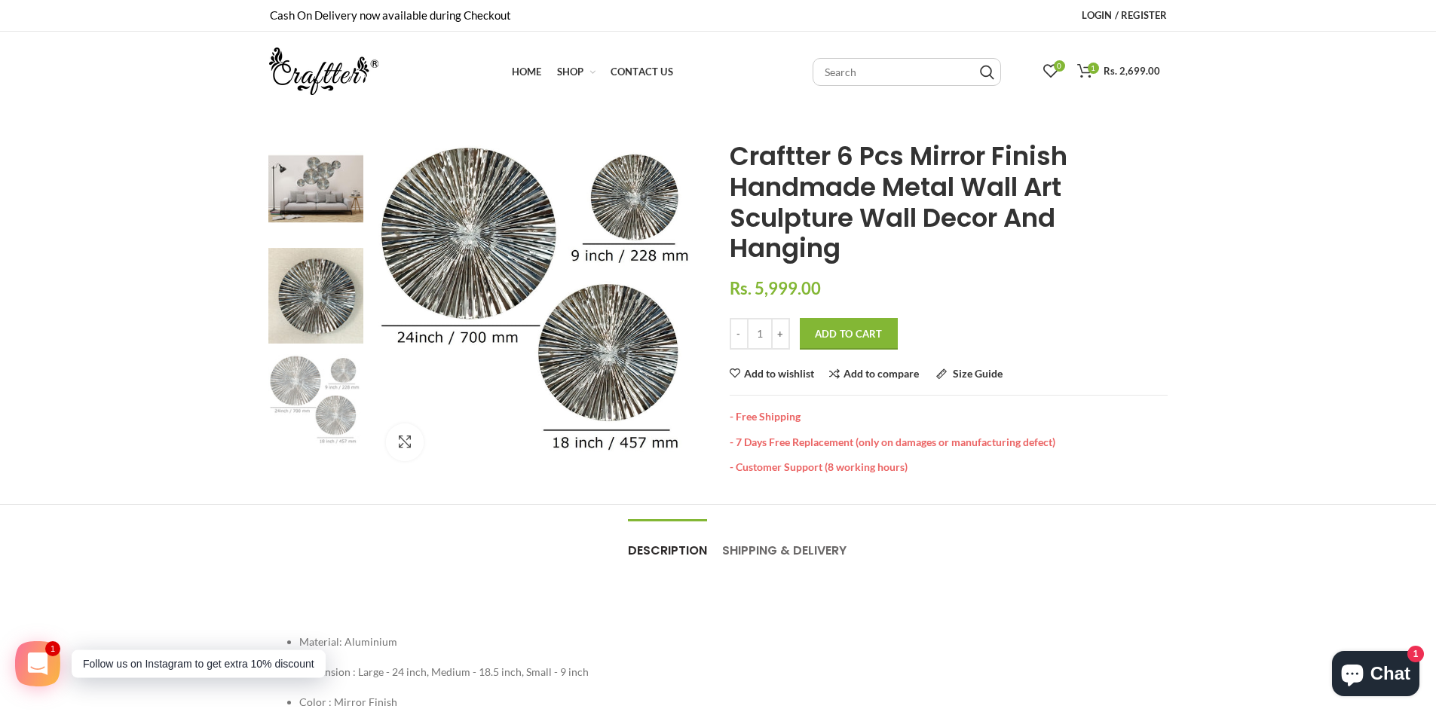
click at [313, 88] on img at bounding box center [323, 70] width 109 height 47
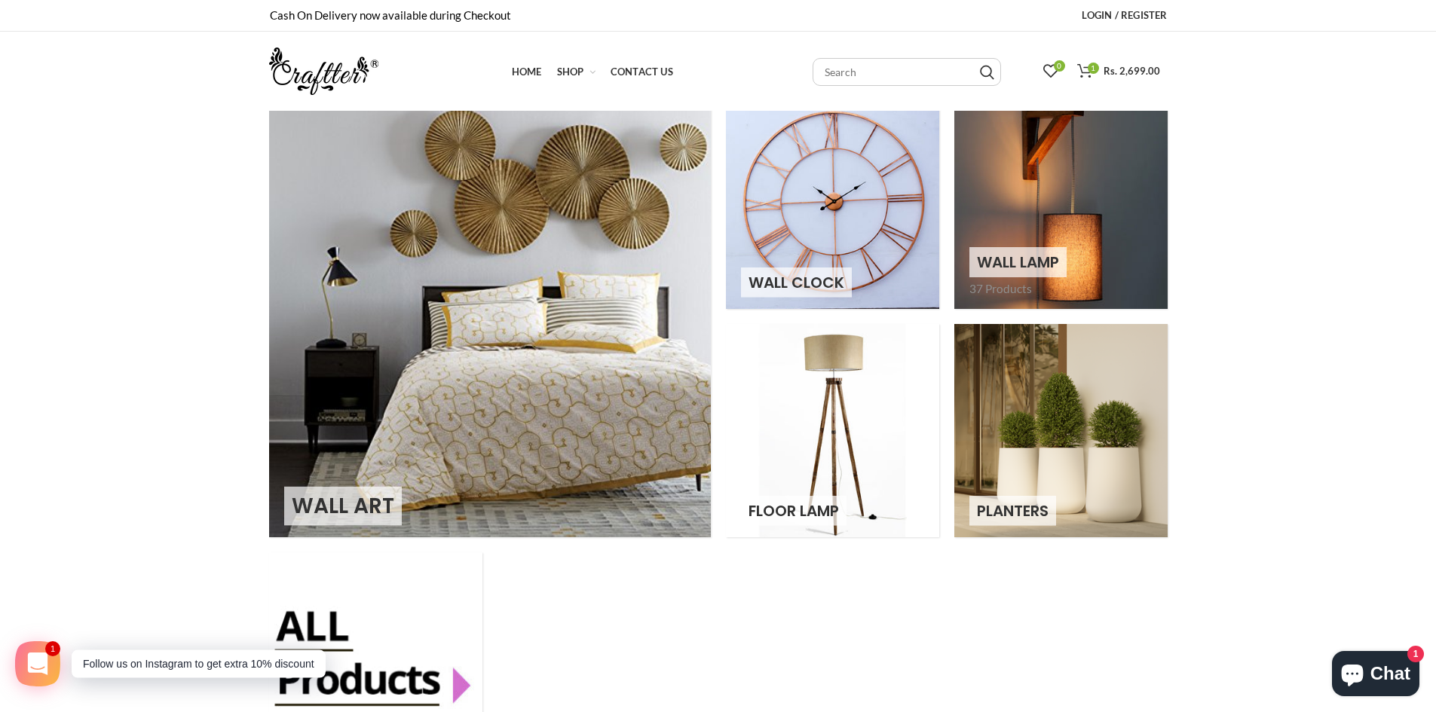
click at [1064, 197] on link at bounding box center [1060, 202] width 213 height 213
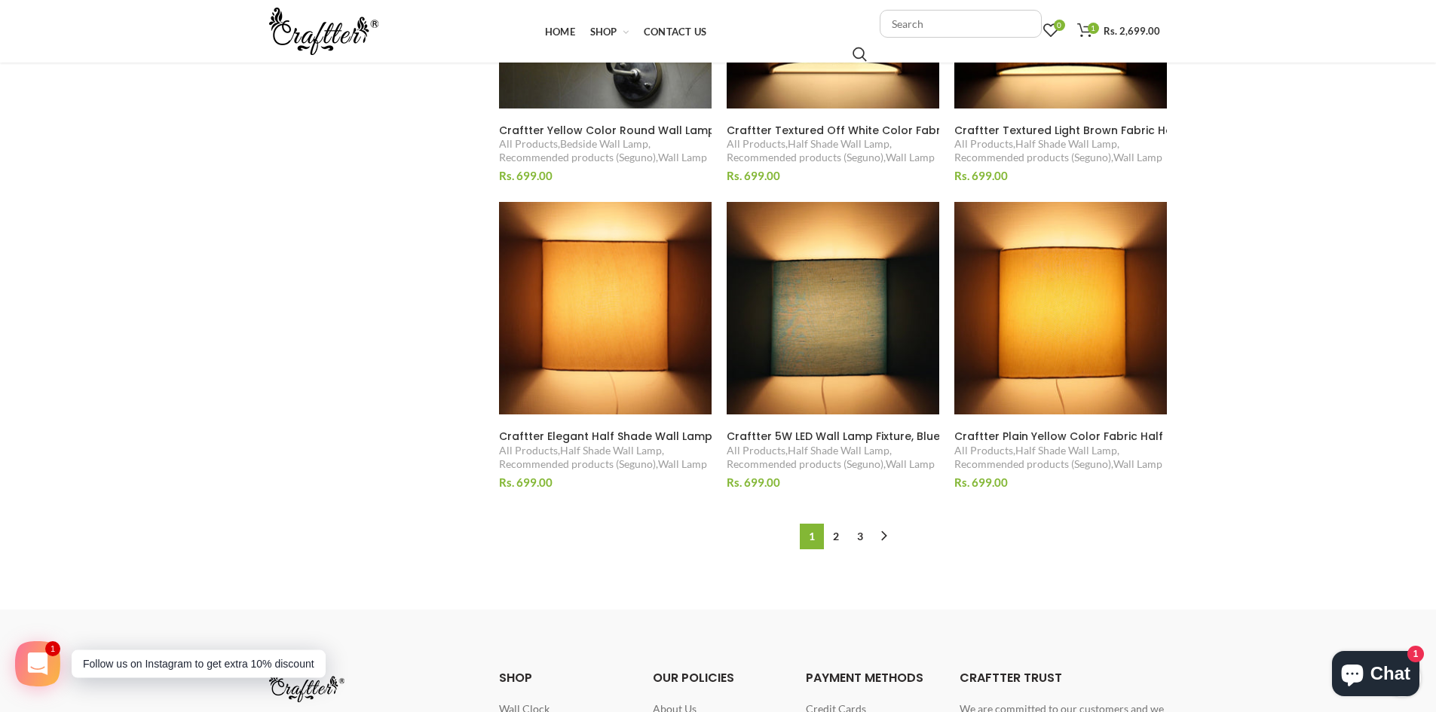
scroll to position [1432, 0]
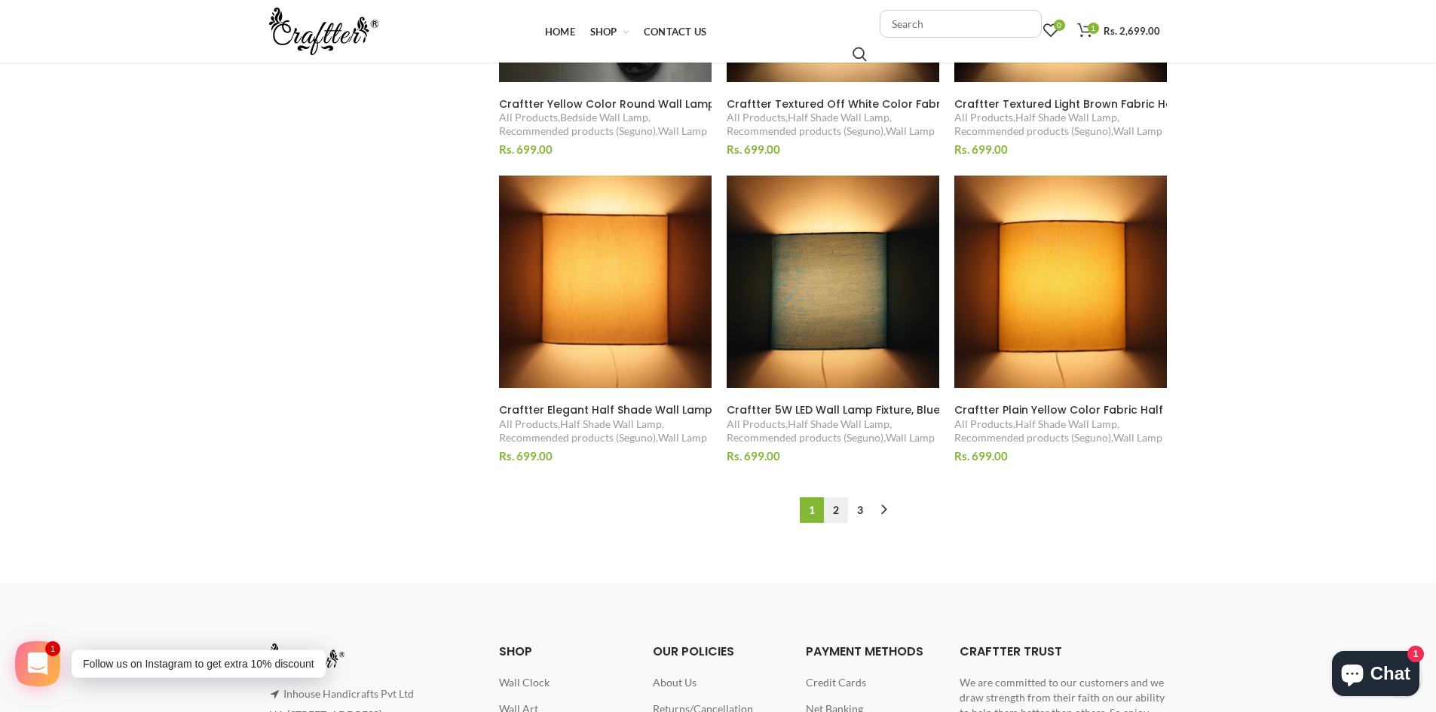
click at [838, 513] on link "2" at bounding box center [836, 511] width 24 height 26
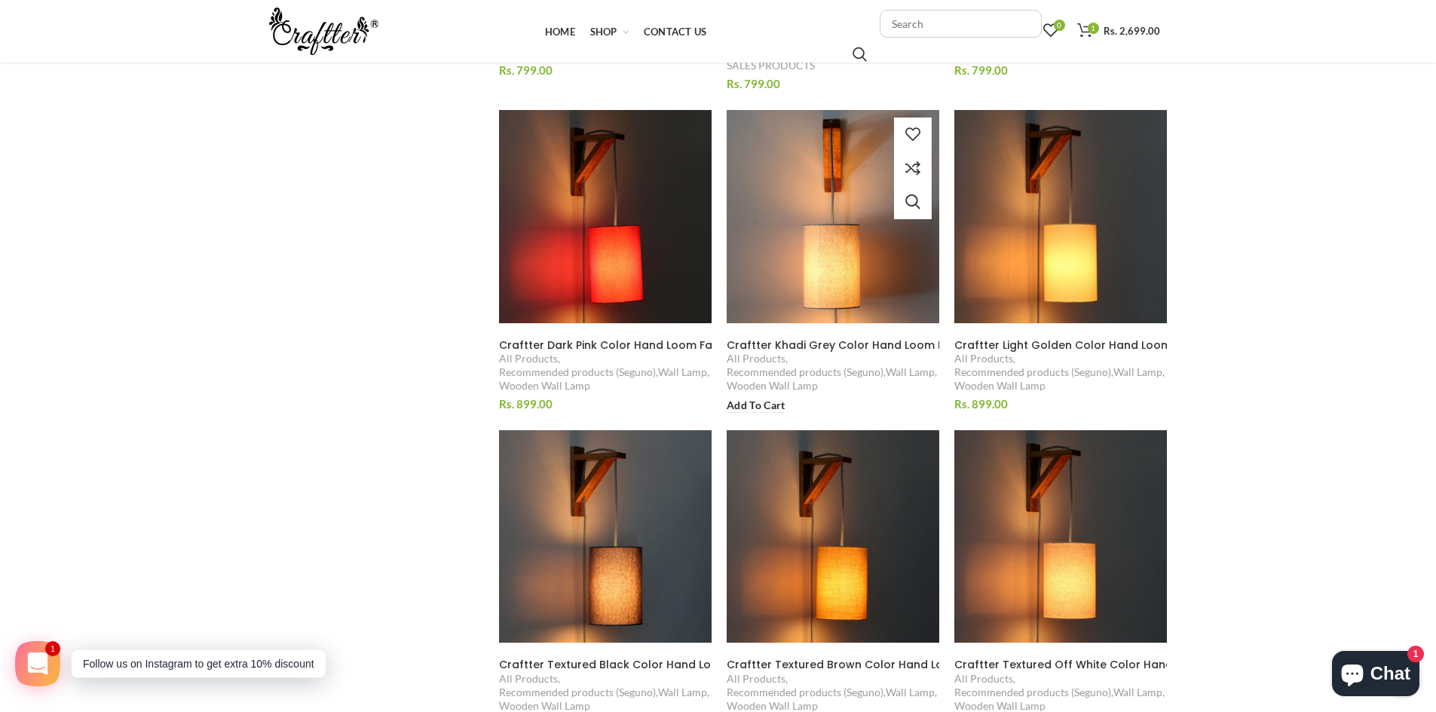
scroll to position [1166, 0]
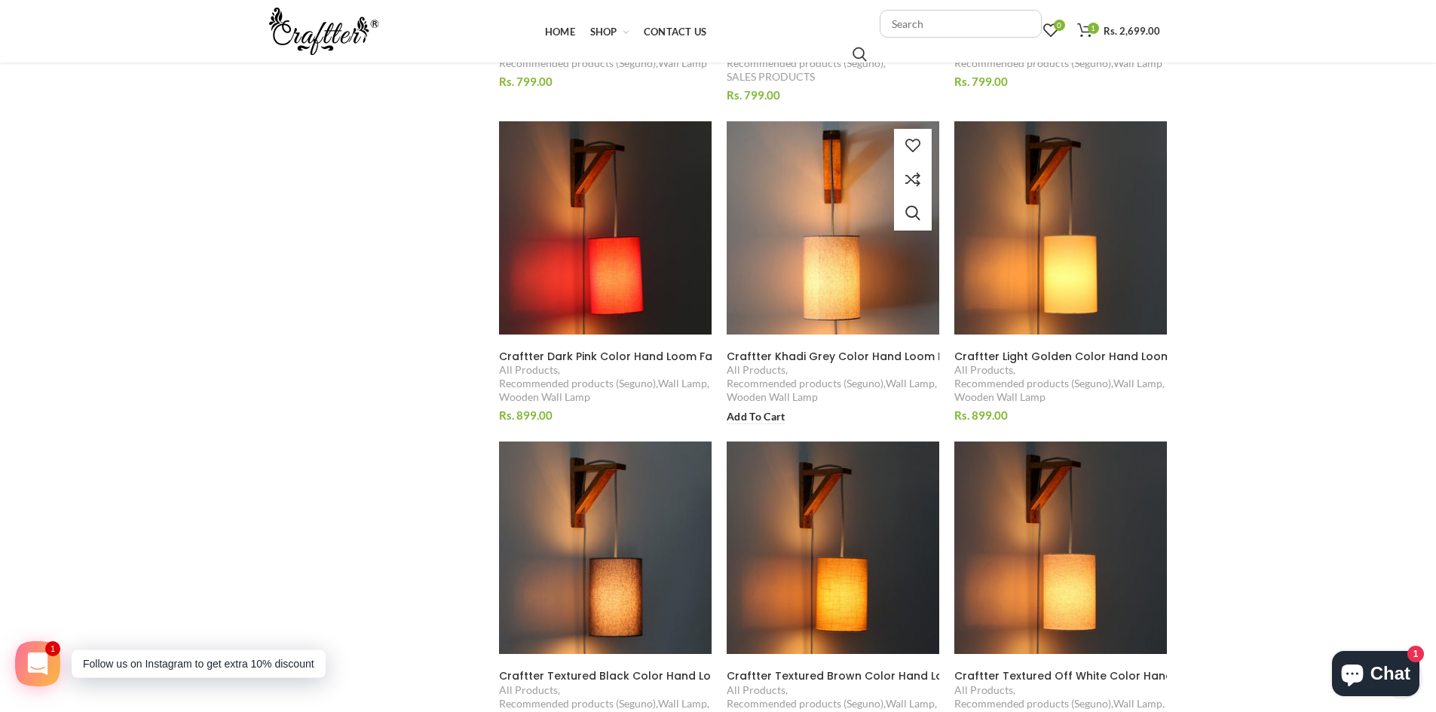
click at [834, 250] on img at bounding box center [833, 228] width 232 height 232
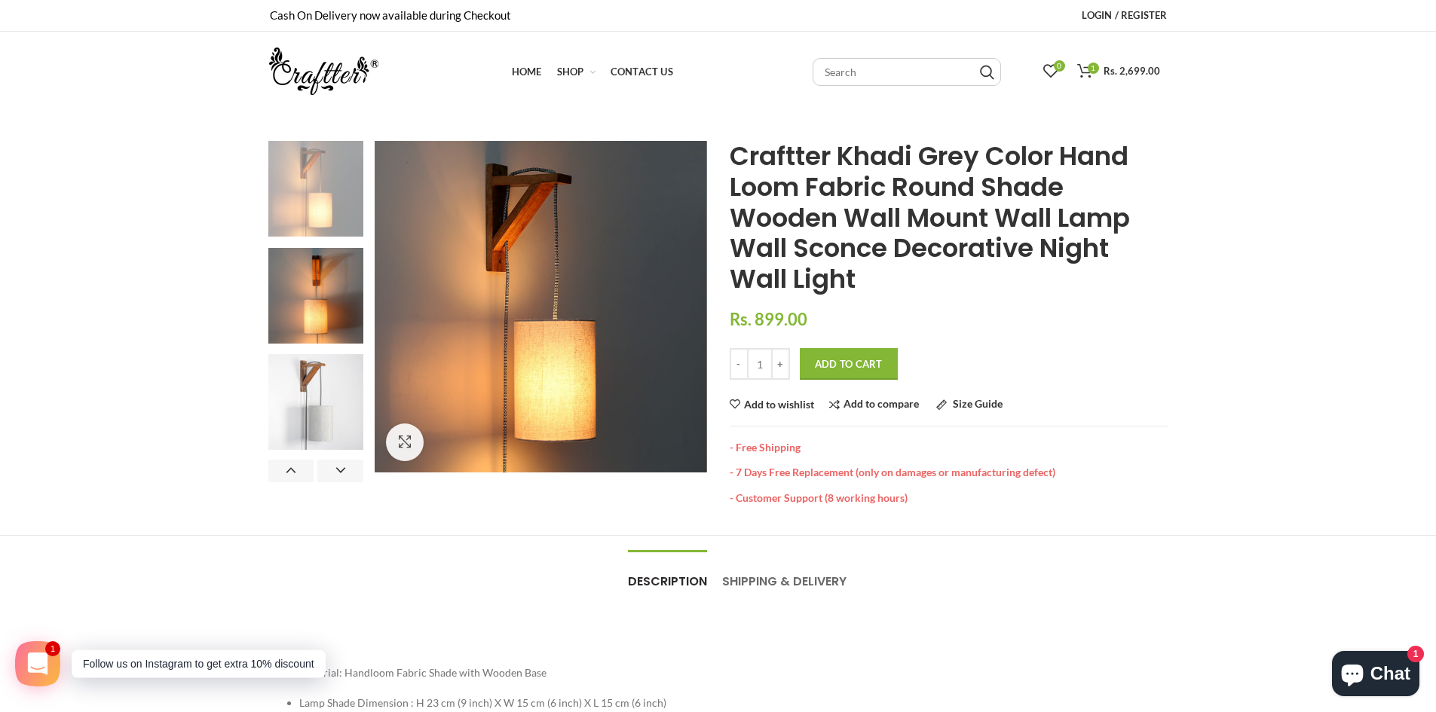
click at [326, 184] on img at bounding box center [316, 189] width 96 height 96
click at [314, 399] on img at bounding box center [316, 402] width 96 height 96
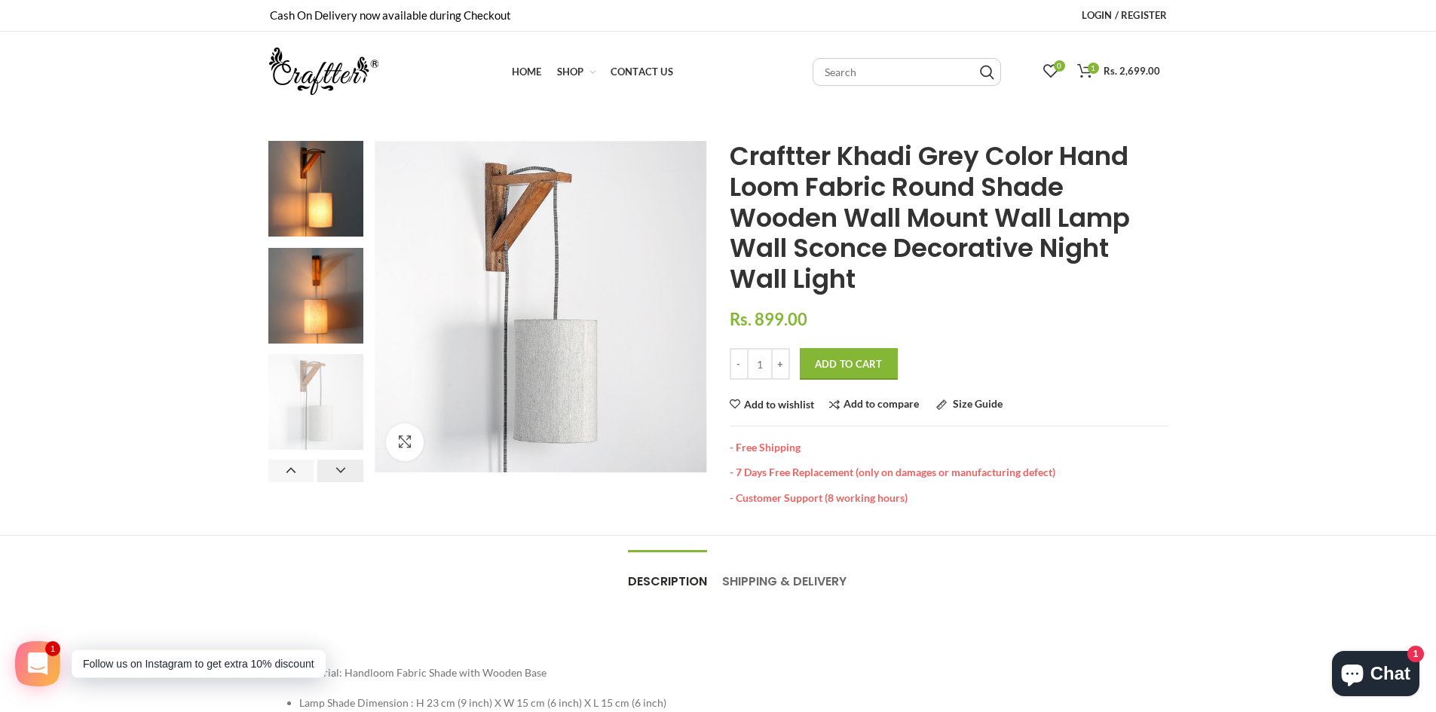
click at [348, 466] on button "Next" at bounding box center [340, 471] width 46 height 23
